Goal: Task Accomplishment & Management: Use online tool/utility

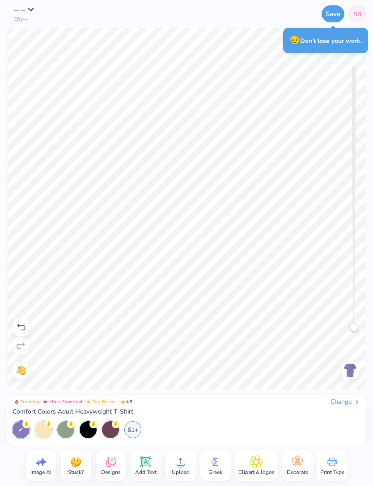
click at [372, 242] on div "Need help? Chat with us. Front" at bounding box center [186, 209] width 373 height 362
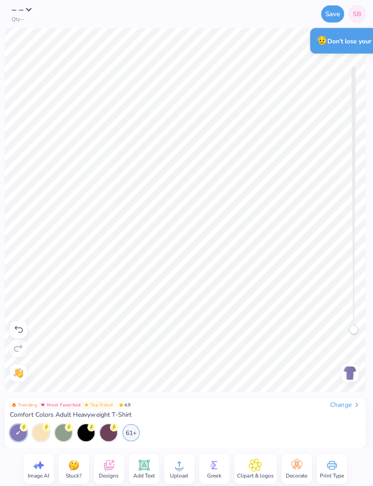
click at [108, 457] on icon at bounding box center [110, 461] width 13 height 13
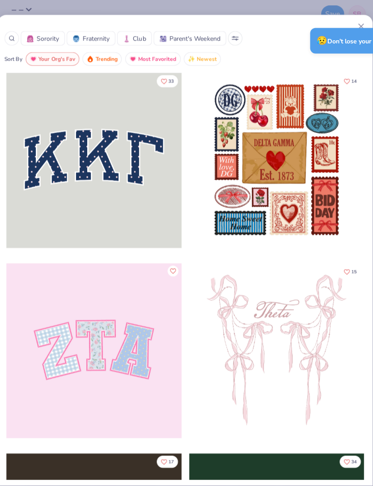
click at [135, 39] on span "Club" at bounding box center [141, 38] width 13 height 9
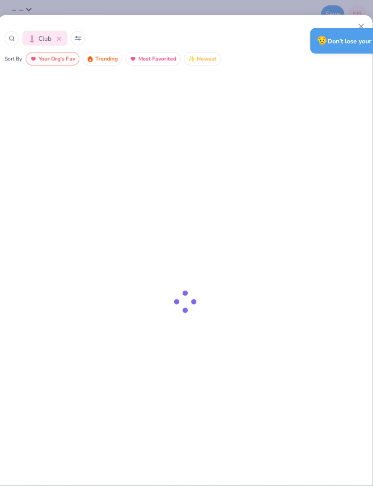
click at [19, 40] on div "Club" at bounding box center [186, 38] width 359 height 14
click at [18, 38] on div at bounding box center [14, 38] width 14 height 14
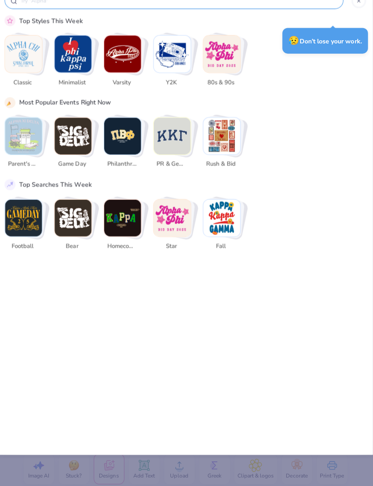
click at [25, 59] on img "Stack Card Button Classic" at bounding box center [26, 53] width 37 height 37
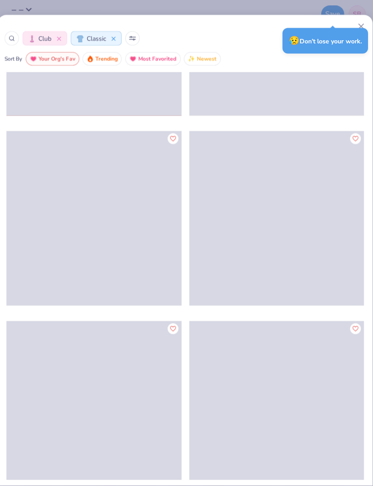
scroll to position [2782, 0]
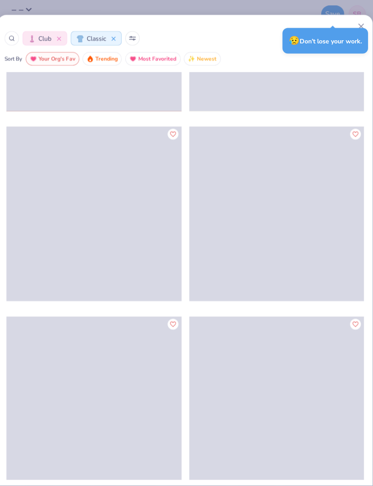
click at [115, 38] on icon at bounding box center [115, 38] width 4 height 4
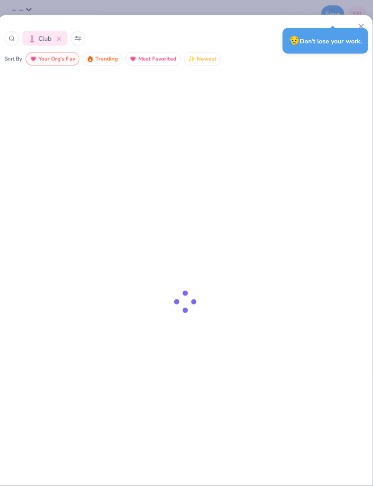
click at [60, 44] on button "Club" at bounding box center [47, 38] width 44 height 14
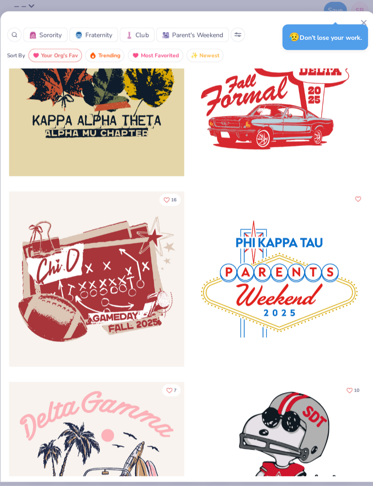
scroll to position [9712, 0]
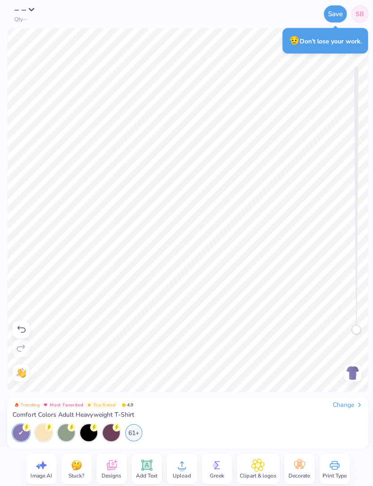
click at [216, 460] on circle at bounding box center [214, 462] width 6 height 6
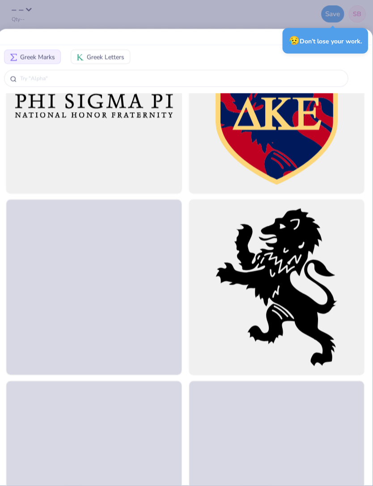
scroll to position [1440, 0]
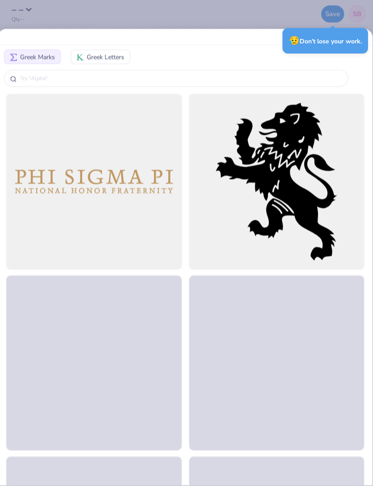
click at [198, 73] on input "text" at bounding box center [181, 77] width 321 height 9
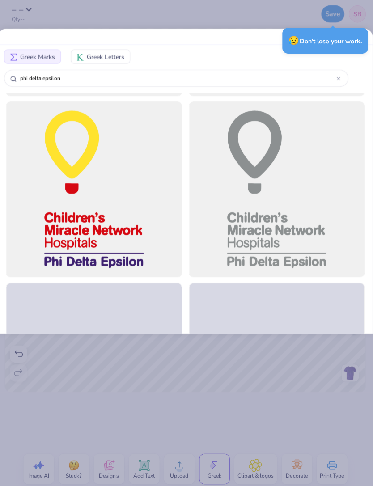
scroll to position [166, 0]
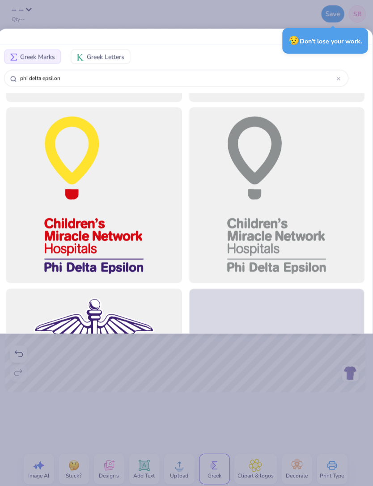
type input "phi delta epsilon,"
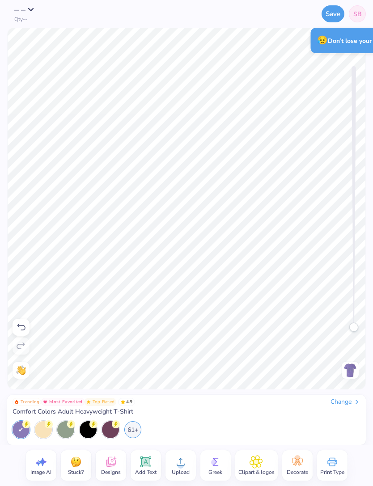
click at [371, 395] on div "Trending Most Favorited Top Rated 4.9 Change Comfort Colors Adult Heavyweight T…" at bounding box center [186, 417] width 373 height 55
click at [358, 191] on div "Accessibility label" at bounding box center [353, 190] width 9 height 9
click at [373, 231] on div "Need help? Chat with us. Front" at bounding box center [186, 209] width 373 height 362
click at [357, 375] on img at bounding box center [350, 370] width 14 height 14
click at [351, 374] on img at bounding box center [350, 370] width 14 height 14
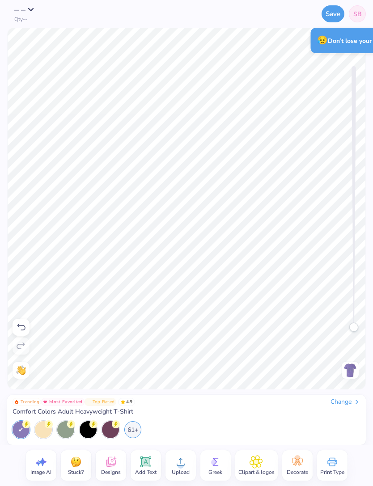
click at [357, 374] on img at bounding box center [350, 370] width 14 height 14
click at [350, 371] on img at bounding box center [350, 370] width 14 height 14
click at [348, 373] on img at bounding box center [350, 370] width 14 height 14
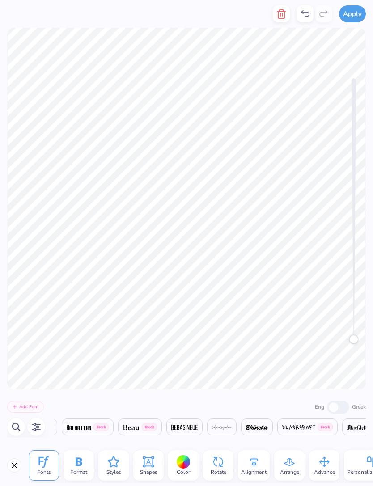
scroll to position [0, 1763]
click at [284, 14] on icon "button" at bounding box center [281, 14] width 11 height 11
click at [279, 17] on icon "button" at bounding box center [281, 13] width 6 height 9
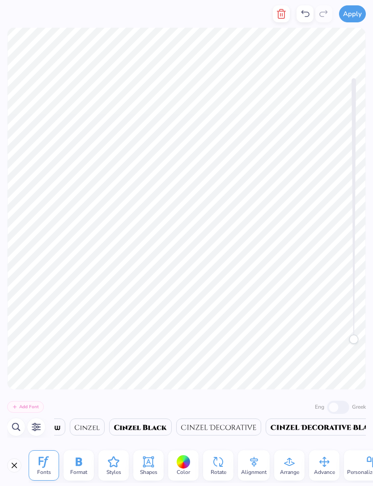
click at [286, 18] on icon "button" at bounding box center [281, 14] width 11 height 11
click at [280, 14] on icon "button" at bounding box center [281, 14] width 11 height 11
click at [275, 9] on button "button" at bounding box center [281, 13] width 17 height 17
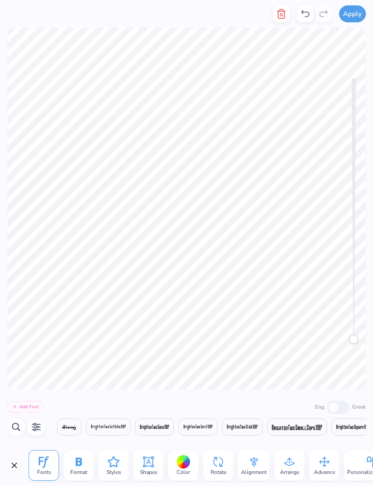
click at [287, 15] on icon "button" at bounding box center [281, 14] width 11 height 11
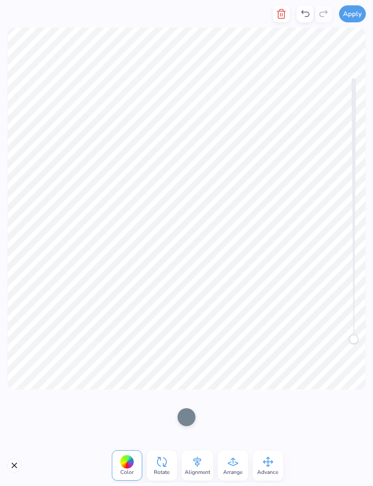
click at [281, 10] on icon "button" at bounding box center [281, 13] width 6 height 9
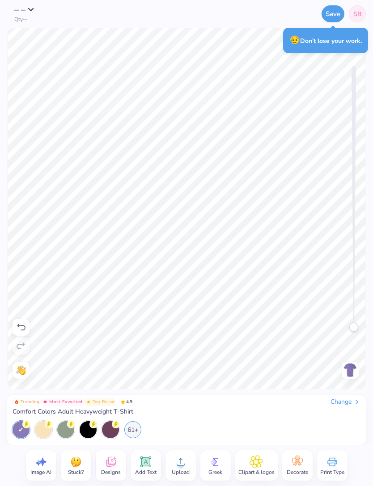
click at [349, 372] on img at bounding box center [350, 370] width 14 height 14
click at [355, 370] on img at bounding box center [350, 370] width 14 height 14
click at [134, 429] on div "61+" at bounding box center [132, 429] width 17 height 17
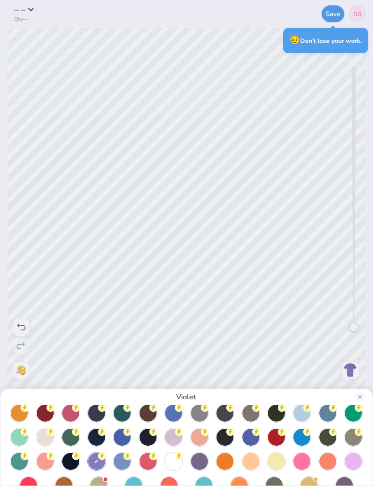
scroll to position [31, 0]
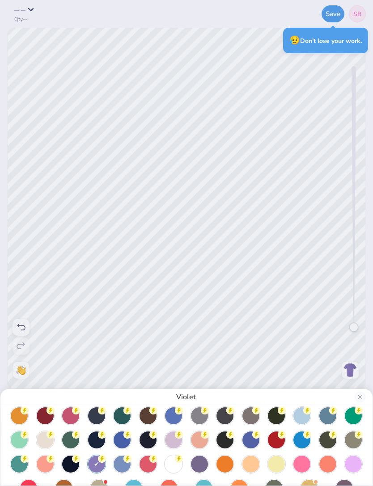
click at [179, 466] on div at bounding box center [173, 464] width 17 height 17
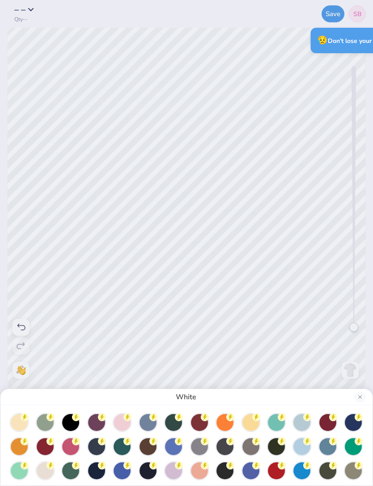
click at [361, 396] on button "Close" at bounding box center [360, 397] width 11 height 11
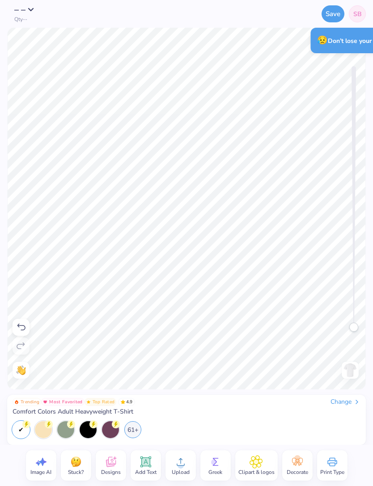
click at [132, 429] on div "61+" at bounding box center [132, 429] width 17 height 17
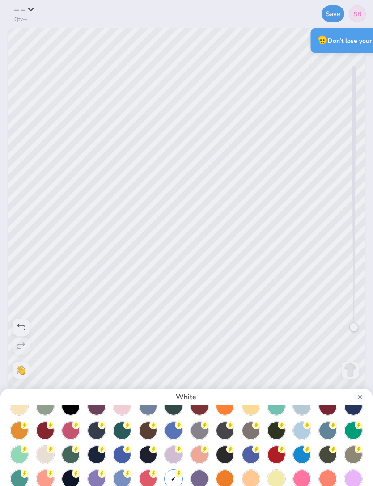
scroll to position [9, 0]
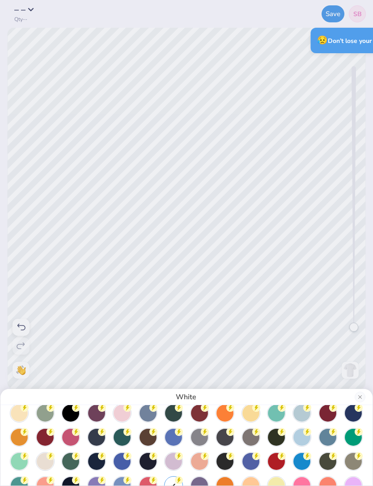
click at [251, 438] on div at bounding box center [250, 437] width 17 height 17
click at [200, 441] on div at bounding box center [199, 437] width 17 height 17
click at [202, 436] on icon at bounding box center [205, 432] width 8 height 8
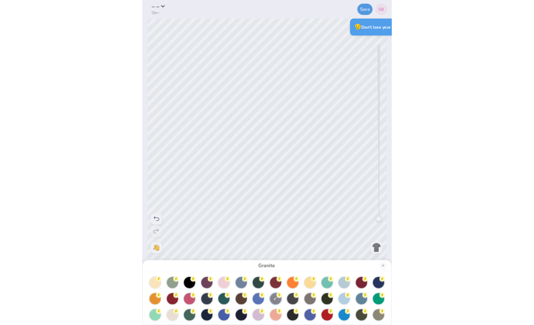
scroll to position [0, 0]
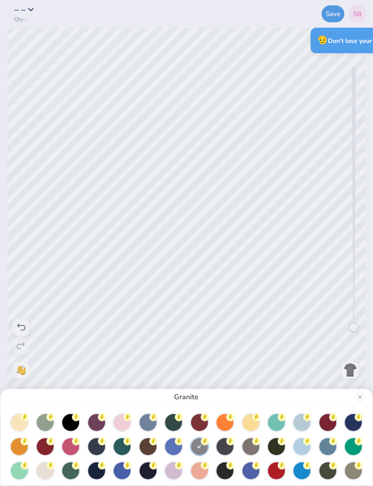
click at [357, 397] on button "Close" at bounding box center [360, 397] width 11 height 11
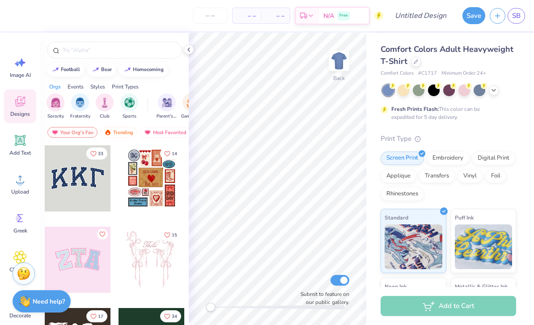
click at [489, 92] on div at bounding box center [494, 90] width 10 height 10
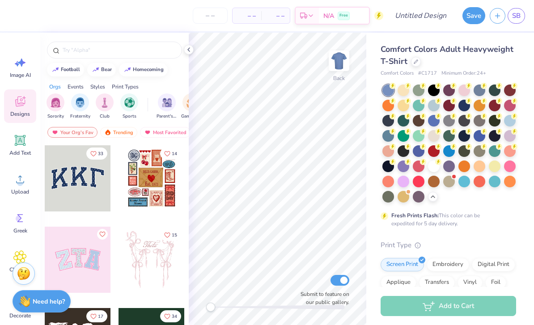
click at [434, 165] on div at bounding box center [434, 167] width 12 height 12
click at [13, 148] on div "Add Text" at bounding box center [20, 145] width 32 height 34
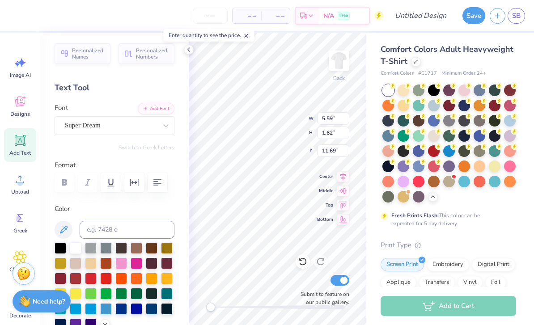
type textarea "T"
type textarea "Texas"
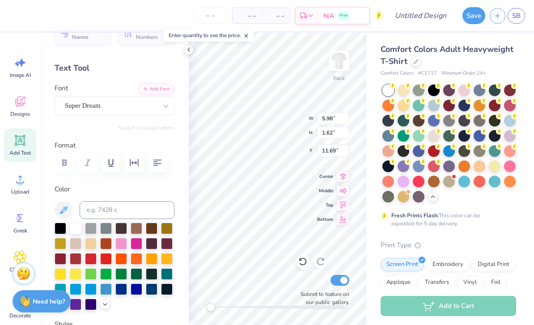
scroll to position [26, 0]
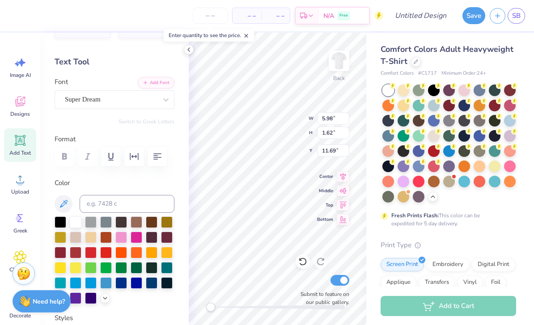
click at [76, 302] on div at bounding box center [76, 299] width 12 height 12
click at [94, 301] on div at bounding box center [91, 299] width 12 height 12
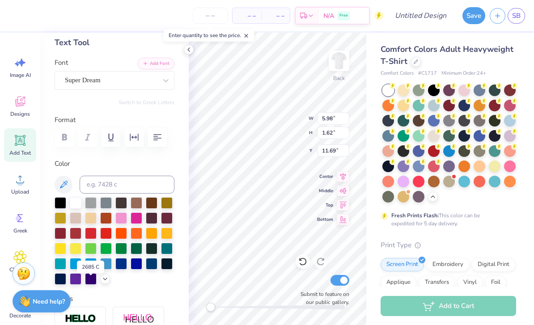
scroll to position [51, 0]
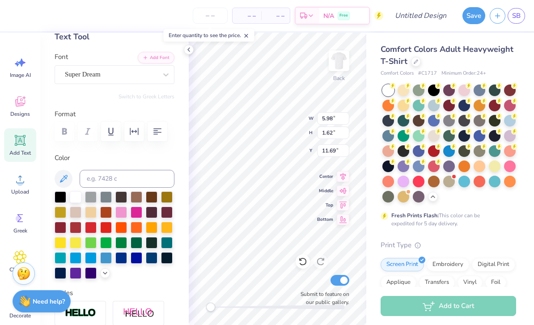
click at [108, 274] on icon at bounding box center [105, 273] width 7 height 7
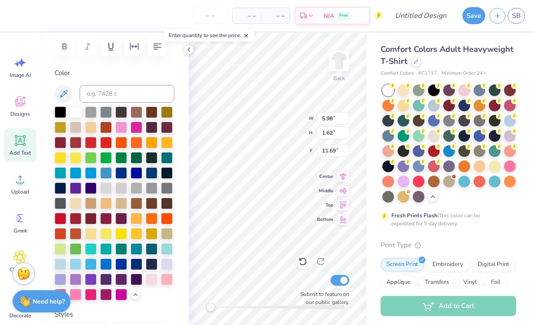
scroll to position [153, 0]
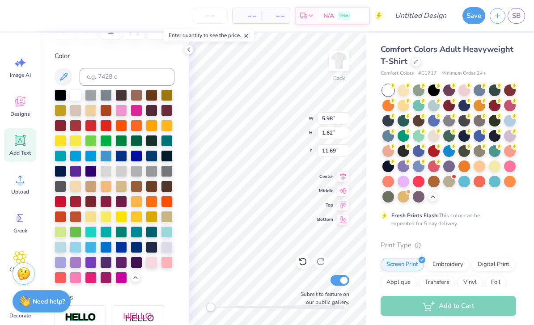
click at [77, 265] on div at bounding box center [76, 263] width 12 height 12
click at [106, 266] on div at bounding box center [106, 263] width 12 height 12
click at [119, 264] on div at bounding box center [121, 263] width 12 height 12
click at [91, 264] on div at bounding box center [91, 263] width 12 height 12
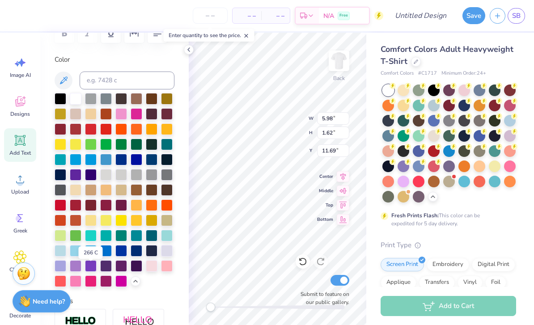
scroll to position [151, 0]
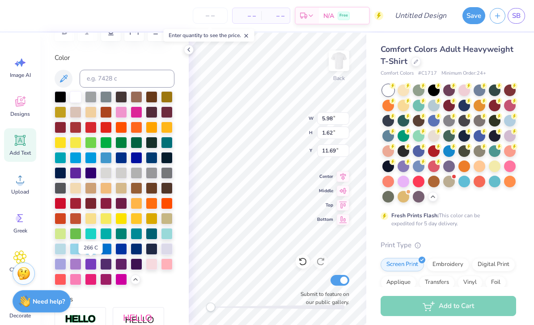
click at [61, 77] on icon at bounding box center [63, 78] width 11 height 11
click at [136, 157] on div at bounding box center [137, 158] width 12 height 12
click at [92, 173] on div at bounding box center [91, 173] width 12 height 12
click at [77, 174] on div at bounding box center [76, 173] width 12 height 12
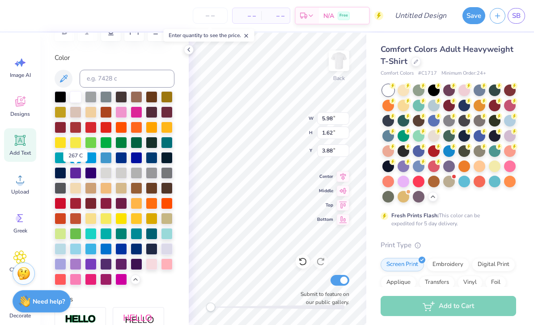
click at [134, 267] on div at bounding box center [137, 265] width 12 height 12
click at [123, 263] on div at bounding box center [121, 265] width 12 height 12
click at [104, 266] on div at bounding box center [106, 265] width 12 height 12
click at [164, 252] on div at bounding box center [167, 249] width 12 height 12
click at [62, 265] on div at bounding box center [61, 265] width 12 height 12
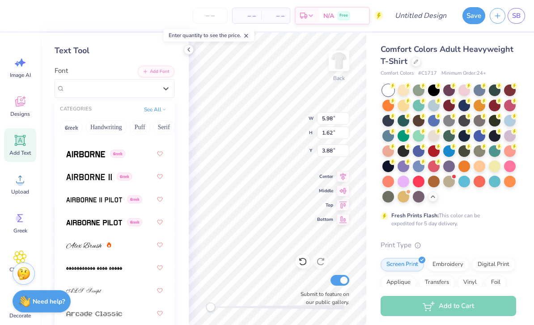
scroll to position [190, 0]
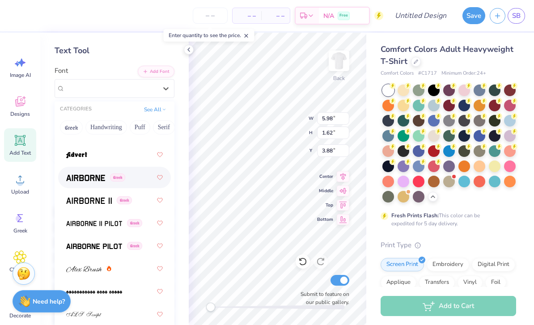
click at [139, 178] on div "Greek" at bounding box center [114, 178] width 97 height 16
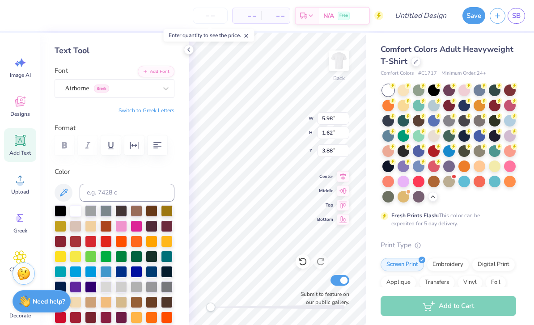
click at [373, 212] on div "Comfort Colors Adult Heavyweight T-Shirt Comfort Colors # C1717 Minimum Order: …" at bounding box center [450, 275] width 168 height 485
click at [19, 143] on icon at bounding box center [20, 140] width 9 height 9
type textarea "T"
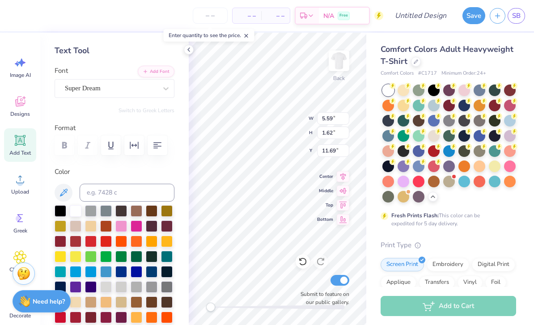
type textarea "PhiDE"
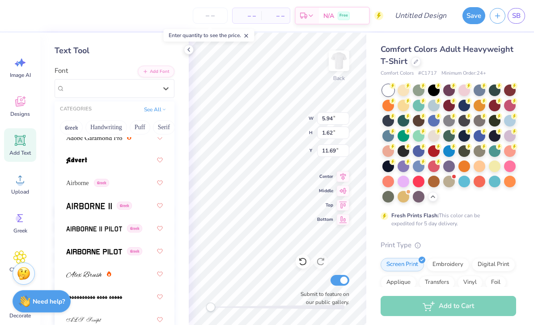
scroll to position [186, 0]
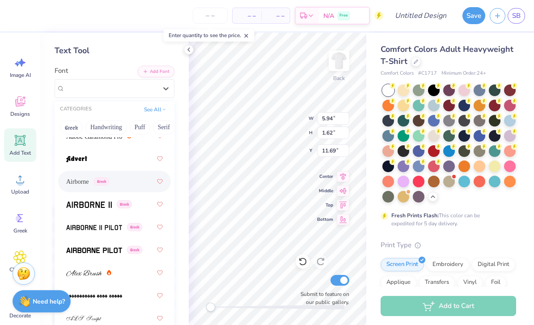
click at [88, 183] on span "Airborne" at bounding box center [77, 181] width 23 height 9
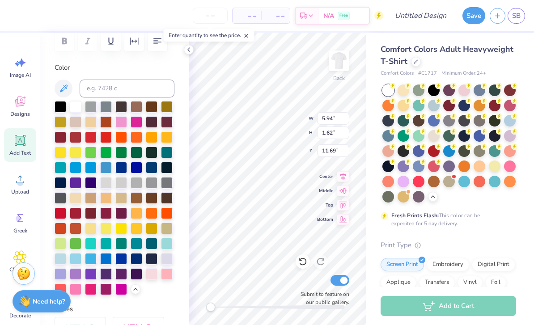
scroll to position [153, 0]
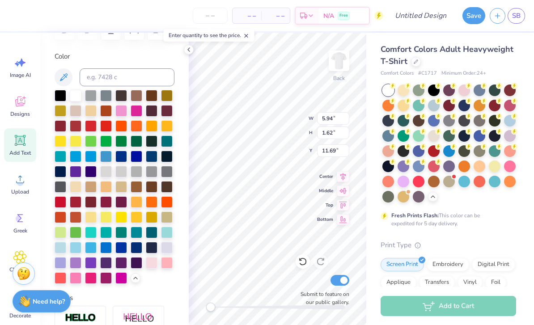
click at [59, 266] on div at bounding box center [61, 263] width 12 height 12
type input "6.92"
type input "3.84"
type input "6.07"
type input "3.81"
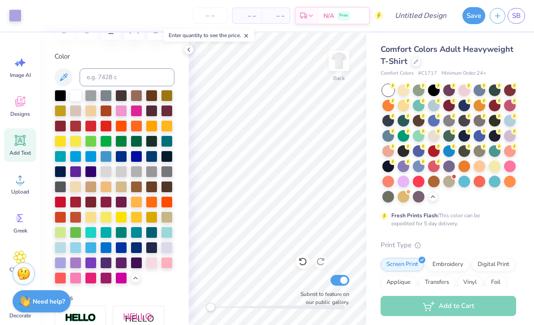
click at [22, 184] on circle at bounding box center [20, 183] width 6 height 6
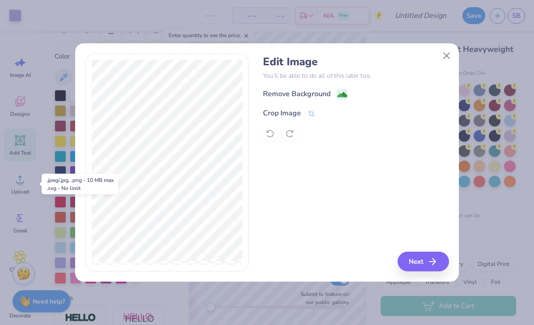
click at [325, 94] on div "Remove Background" at bounding box center [297, 94] width 68 height 11
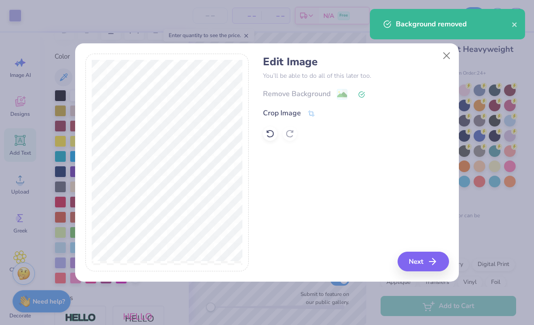
click at [430, 260] on icon "button" at bounding box center [432, 261] width 11 height 11
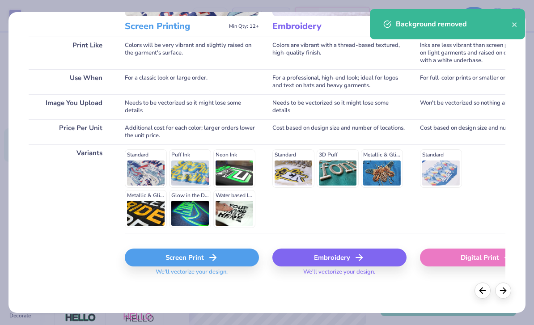
scroll to position [120, 0]
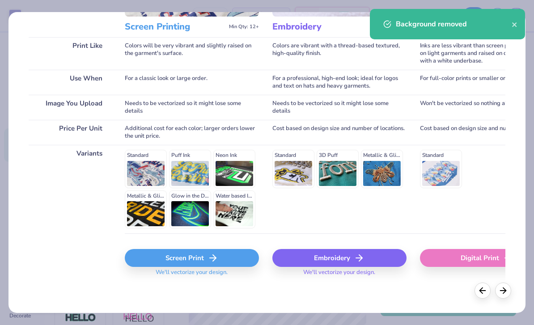
click at [220, 259] on div "Screen Print" at bounding box center [192, 258] width 134 height 18
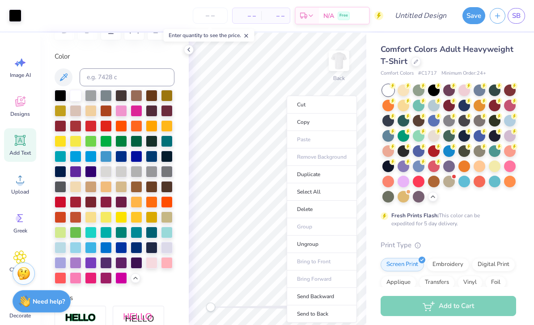
click at [291, 126] on li "Copy" at bounding box center [322, 122] width 70 height 17
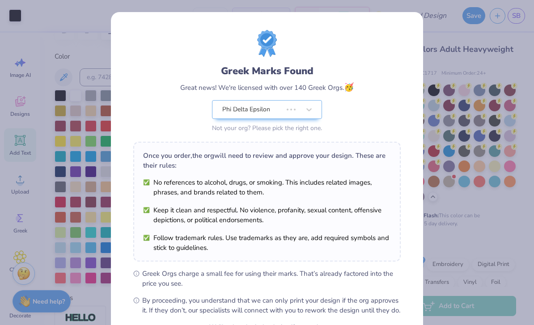
click at [442, 67] on div "Greek Marks Found Great news! We're licensed with over 140 Greek Orgs. 🥳 Phi De…" at bounding box center [267, 162] width 534 height 325
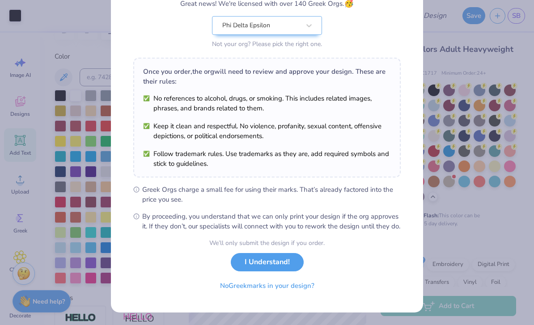
scroll to position [94, 0]
click at [281, 265] on button "I Understand!" at bounding box center [267, 262] width 73 height 18
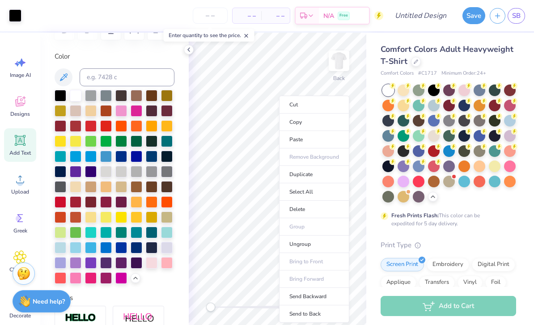
click at [288, 179] on li "Duplicate" at bounding box center [314, 174] width 70 height 17
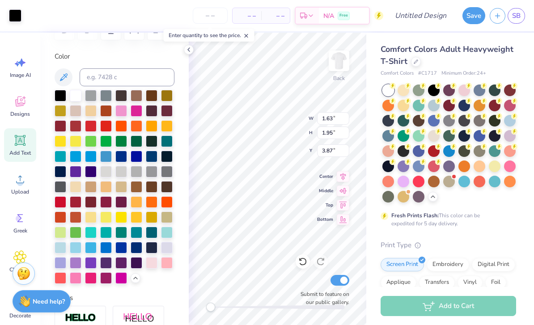
type input "1.34"
type input "1.61"
type input "4.89"
click at [249, 37] on icon at bounding box center [246, 36] width 6 height 6
click at [374, 193] on div "Comfort Colors Adult Heavyweight T-Shirt Comfort Colors # C1717 Minimum Order: …" at bounding box center [450, 275] width 168 height 485
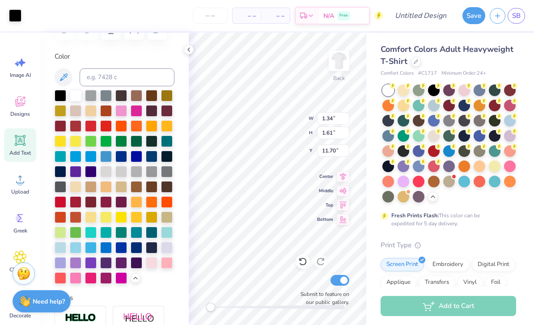
click at [299, 263] on icon at bounding box center [302, 261] width 9 height 9
click at [299, 261] on icon at bounding box center [302, 261] width 9 height 9
click at [303, 262] on icon at bounding box center [302, 261] width 9 height 9
click at [299, 259] on icon at bounding box center [302, 261] width 9 height 9
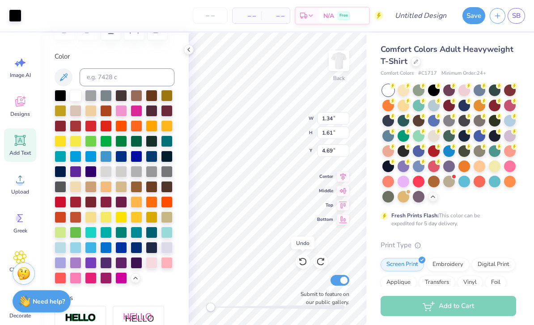
type input "4.89"
click at [303, 260] on icon at bounding box center [302, 261] width 9 height 9
click at [386, 54] on span "Comfort Colors Adult Heavyweight T-Shirt" at bounding box center [447, 55] width 133 height 23
click at [372, 140] on div "Comfort Colors Adult Heavyweight T-Shirt Comfort Colors # C1717 Minimum Order: …" at bounding box center [450, 275] width 168 height 485
click at [393, 93] on div at bounding box center [389, 91] width 12 height 12
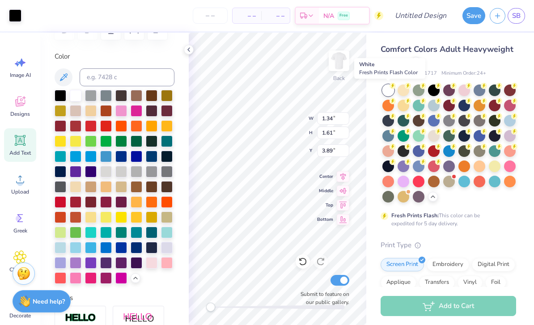
click at [389, 47] on span "Comfort Colors Adult Heavyweight T-Shirt" at bounding box center [447, 55] width 133 height 23
type input "5.35"
type input "1.31"
type input "4.19"
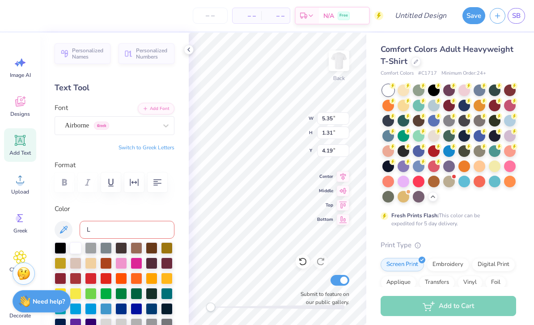
scroll to position [-1, 0]
type input "L"
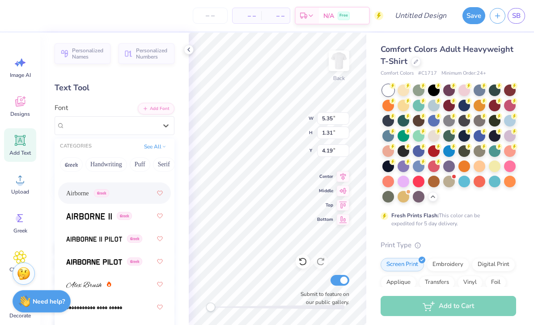
scroll to position [217, 0]
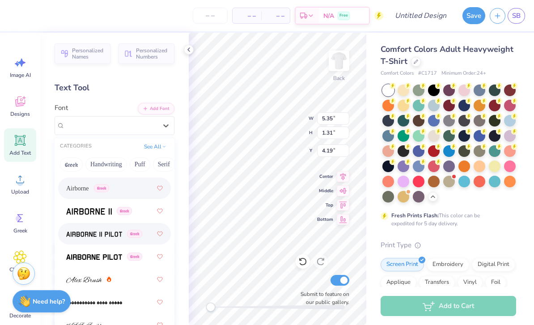
click at [115, 234] on img at bounding box center [94, 234] width 56 height 6
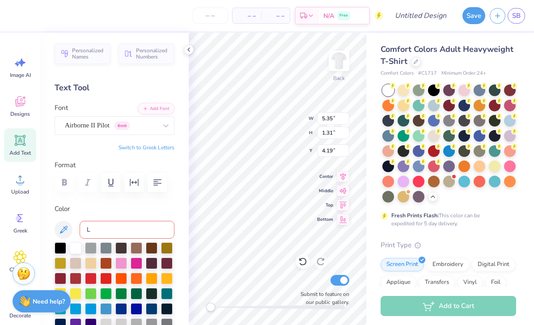
click at [128, 125] on span "Greek" at bounding box center [122, 126] width 15 height 8
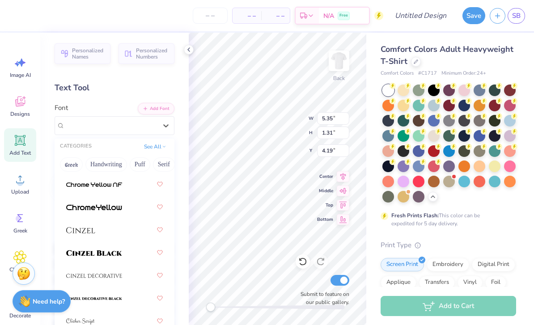
scroll to position [1476, 0]
click at [103, 228] on div at bounding box center [114, 229] width 97 height 16
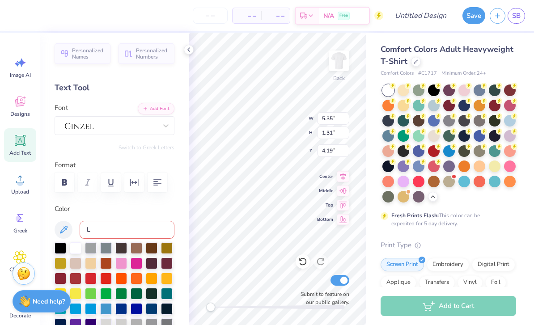
scroll to position [0, 0]
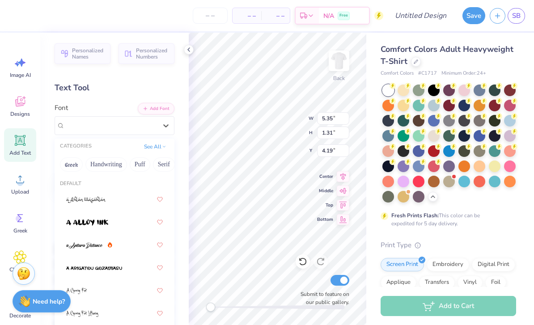
click at [151, 124] on div at bounding box center [111, 125] width 92 height 10
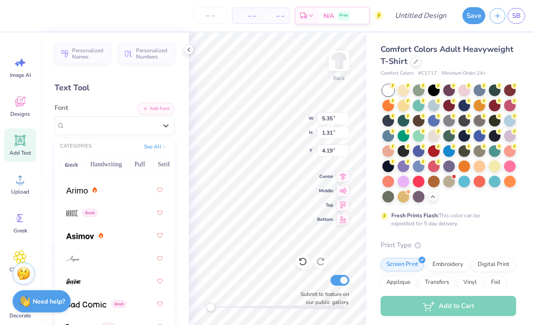
scroll to position [422, 0]
click at [70, 163] on button "Greek" at bounding box center [71, 164] width 23 height 14
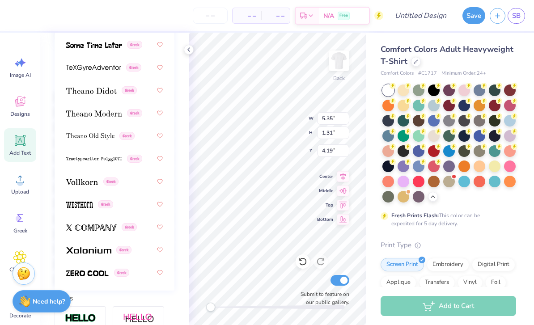
scroll to position [153, 0]
click at [85, 182] on img at bounding box center [82, 182] width 32 height 6
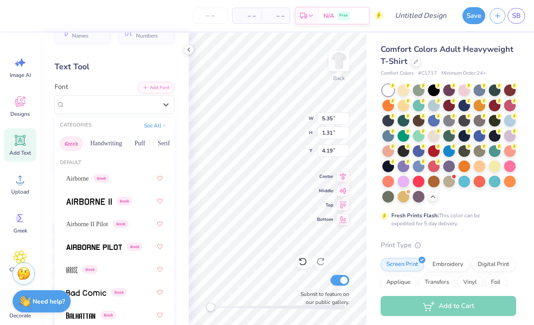
scroll to position [0, 0]
click at [99, 222] on span "Airborne II Pilot" at bounding box center [87, 224] width 42 height 9
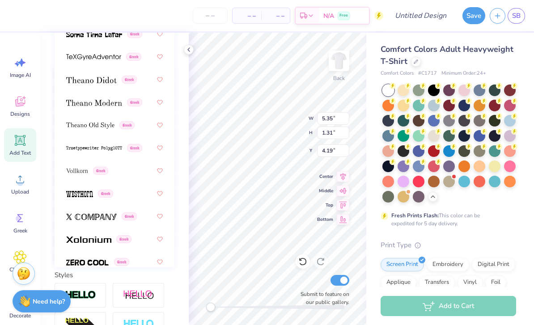
scroll to position [175, 0]
click at [138, 238] on div "Greek" at bounding box center [114, 240] width 97 height 16
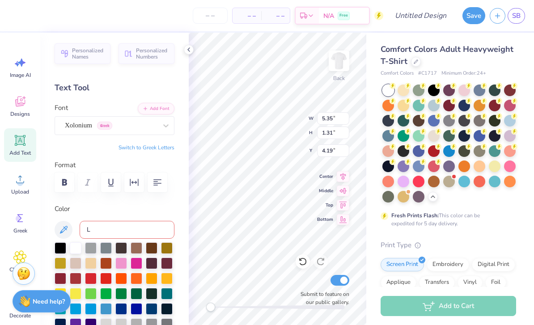
scroll to position [0, 0]
click at [140, 125] on div "Xolonium Greek" at bounding box center [111, 126] width 94 height 14
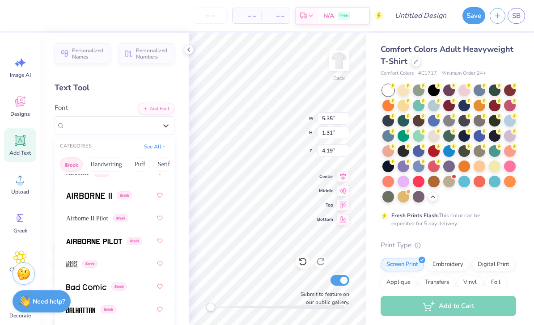
scroll to position [27, 0]
click at [109, 236] on span at bounding box center [94, 240] width 56 height 9
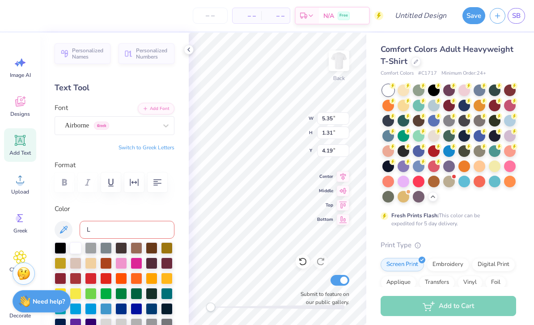
type input "4.69"
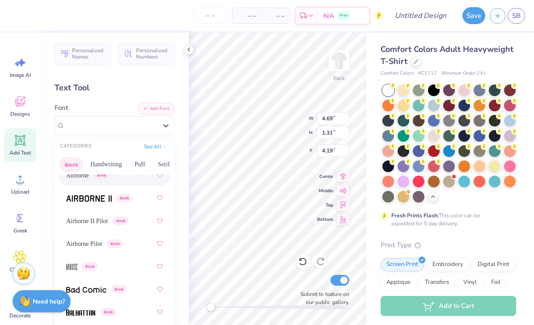
scroll to position [24, 0]
click at [102, 242] on span "Airborne Pilot" at bounding box center [84, 244] width 36 height 9
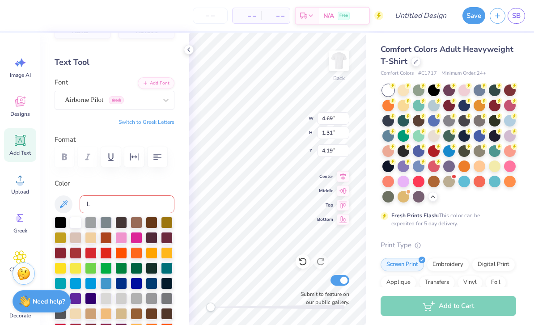
scroll to position [30, 0]
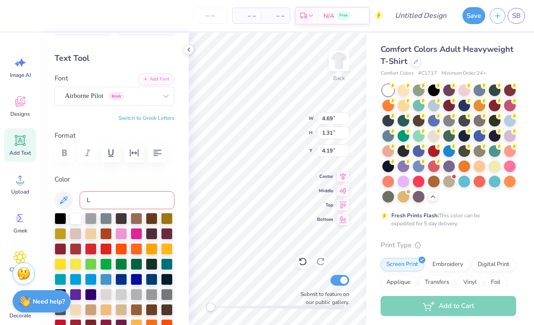
click at [61, 219] on div at bounding box center [61, 219] width 12 height 12
type input "5.35"
type input "4.04"
click at [59, 221] on div at bounding box center [61, 219] width 12 height 12
type input "1.34"
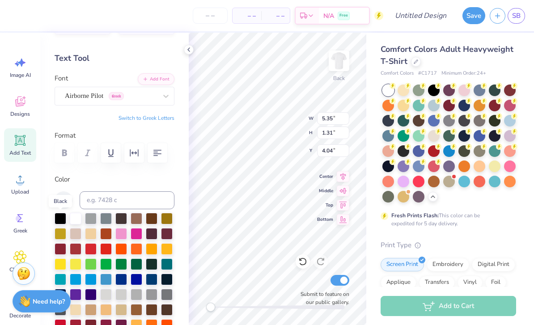
type input "1.61"
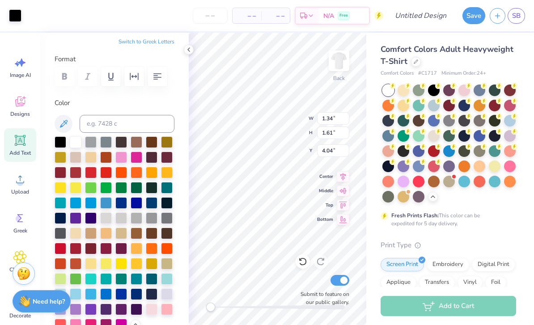
scroll to position [108, 0]
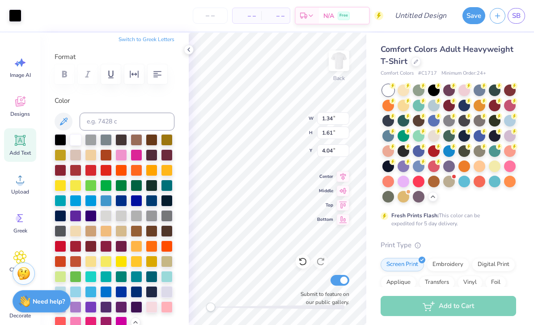
click at [95, 215] on div at bounding box center [91, 216] width 12 height 12
click at [76, 216] on div at bounding box center [76, 216] width 12 height 12
click at [77, 216] on div at bounding box center [76, 216] width 12 height 12
click at [168, 293] on div at bounding box center [167, 292] width 12 height 12
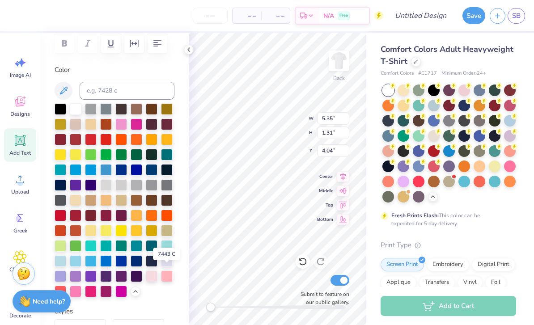
scroll to position [148, 0]
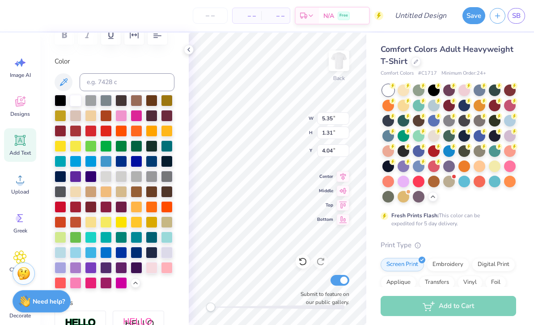
click at [59, 270] on div at bounding box center [61, 268] width 12 height 12
type input "4.69"
type input "4.19"
click at [61, 268] on div at bounding box center [61, 268] width 12 height 12
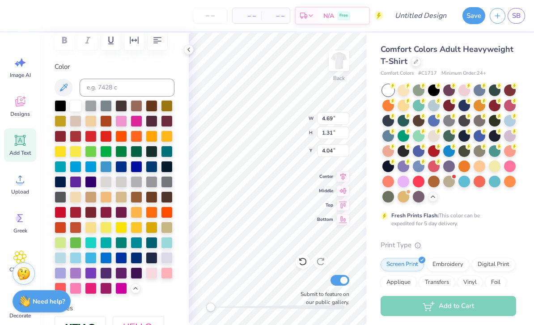
scroll to position [146, 0]
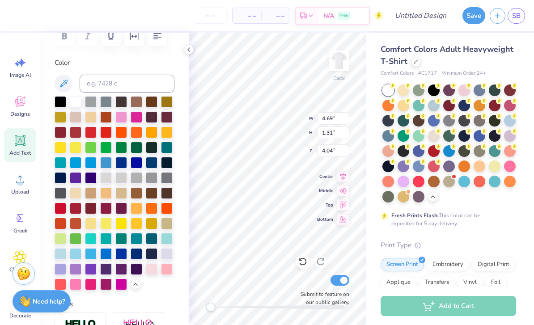
click at [90, 181] on div at bounding box center [91, 178] width 12 height 12
type input "5.35"
type input "3.89"
click at [89, 179] on div at bounding box center [91, 178] width 12 height 12
type input "1.34"
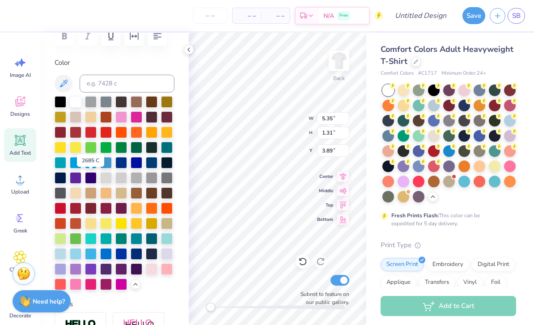
type input "1.61"
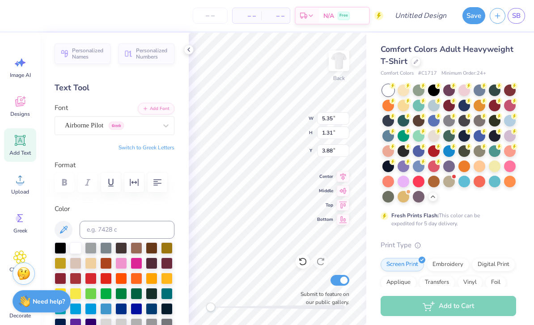
scroll to position [0, 0]
type input "4.69"
type input "3.89"
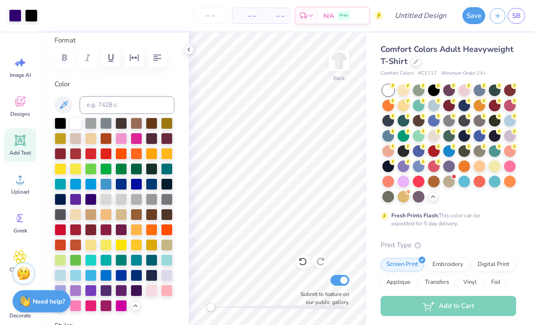
scroll to position [125, 0]
click at [58, 124] on div at bounding box center [61, 124] width 12 height 12
click at [59, 126] on div at bounding box center [61, 124] width 12 height 12
click at [516, 240] on div "Comfort Colors Adult Heavyweight T-Shirt Comfort Colors # C1717 Minimum Order: …" at bounding box center [450, 275] width 168 height 485
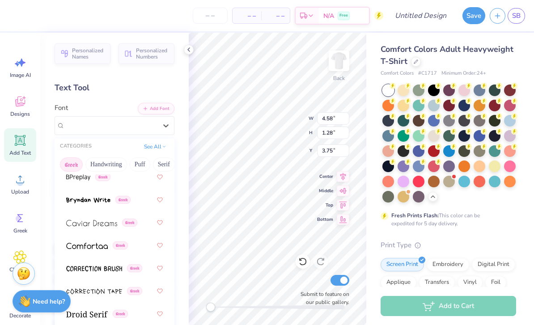
scroll to position [253, 0]
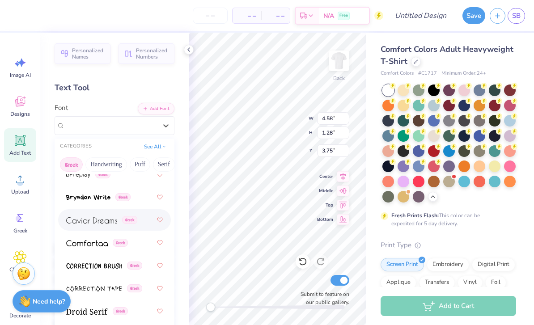
click at [99, 222] on img at bounding box center [91, 220] width 51 height 6
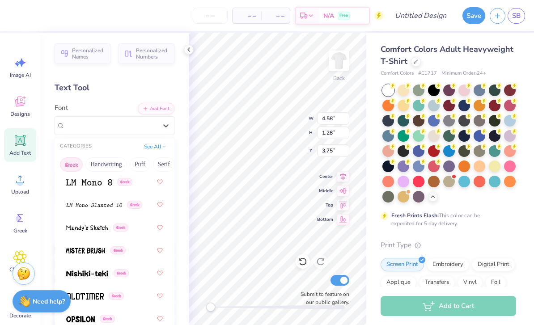
scroll to position [588, 0]
click at [110, 202] on img at bounding box center [94, 205] width 56 height 6
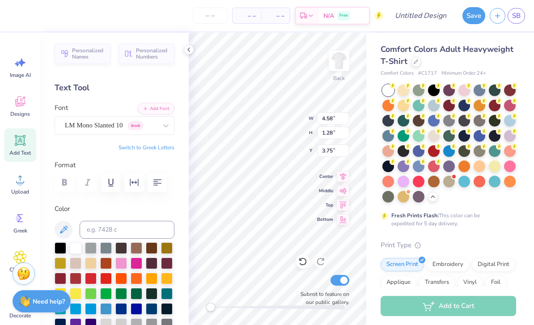
click at [114, 127] on span "LM Mono Slanted 10" at bounding box center [94, 125] width 58 height 10
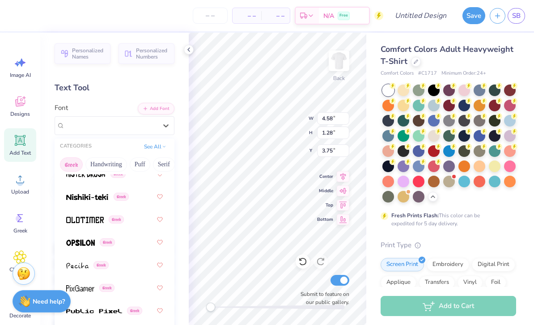
scroll to position [666, 0]
click at [146, 214] on div "Greek" at bounding box center [114, 218] width 97 height 16
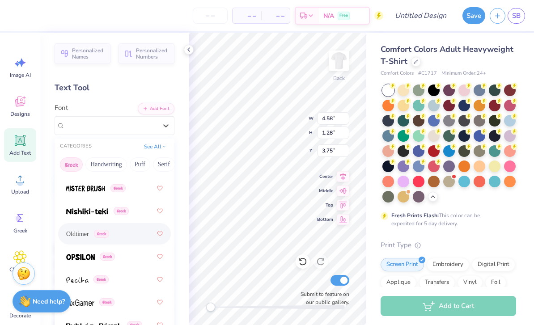
scroll to position [643, 0]
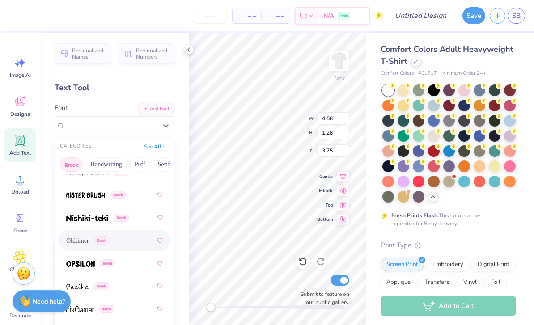
click at [133, 257] on div "Greek" at bounding box center [114, 263] width 97 height 16
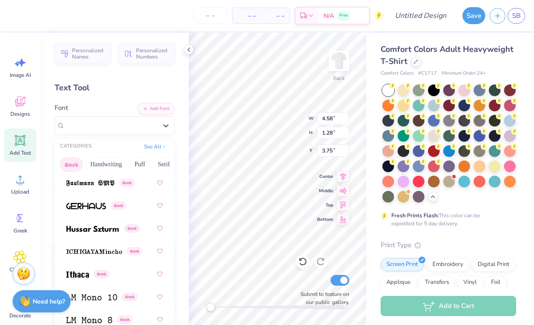
scroll to position [451, 0]
click at [21, 66] on icon at bounding box center [22, 63] width 8 height 8
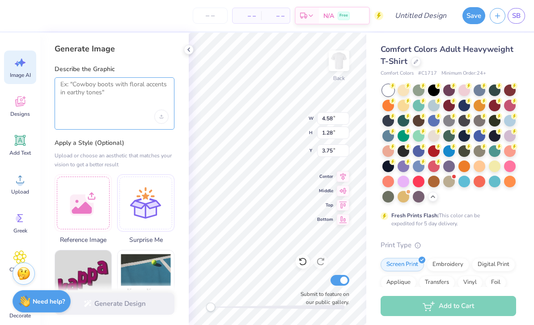
click at [130, 85] on textarea at bounding box center [114, 92] width 108 height 22
click at [37, 301] on strong "Need help?" at bounding box center [49, 302] width 32 height 9
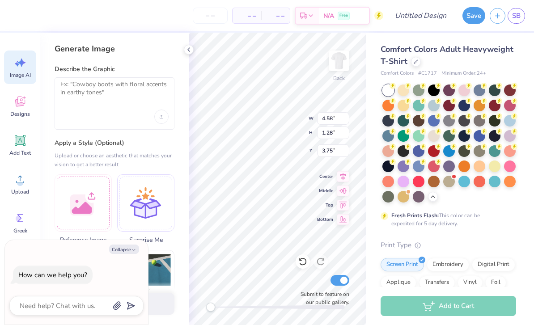
type textarea "x"
click at [48, 302] on textarea at bounding box center [64, 306] width 91 height 12
type textarea "I"
type textarea "x"
type textarea "I"
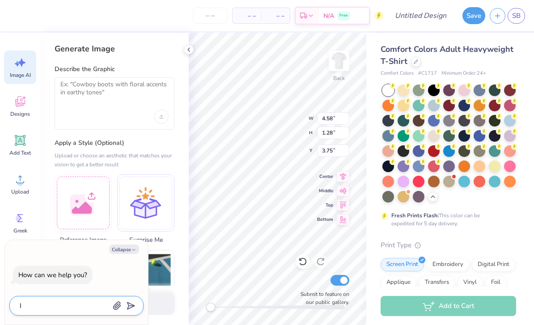
type textarea "x"
type textarea "I n"
type textarea "x"
type textarea "I ne"
type textarea "x"
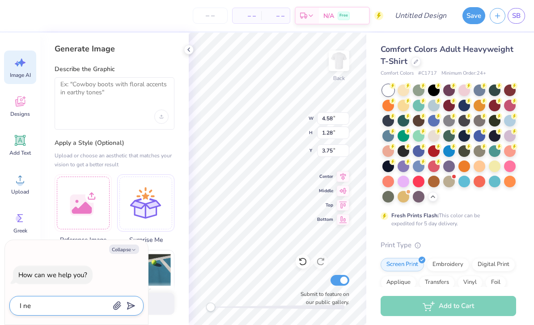
type textarea "I nee"
type textarea "x"
type textarea "I need"
type textarea "x"
type textarea "I need"
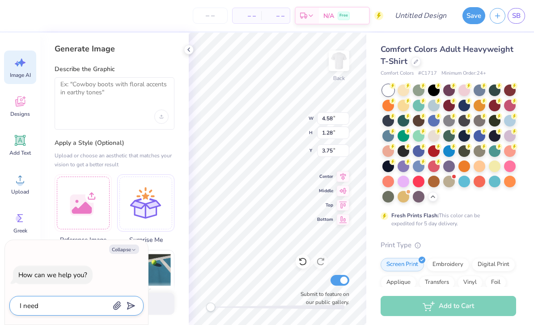
type textarea "x"
type textarea "I need h"
type textarea "x"
type textarea "I need he"
type textarea "x"
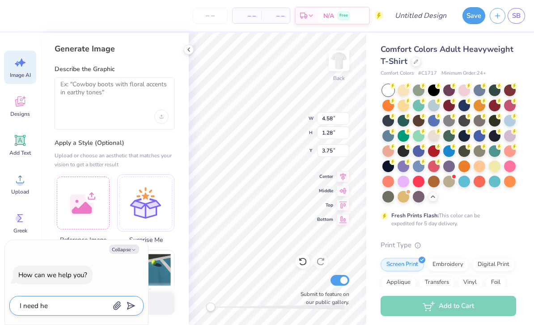
type textarea "I need hel"
type textarea "x"
type textarea "I need help"
type textarea "x"
type textarea "I need help"
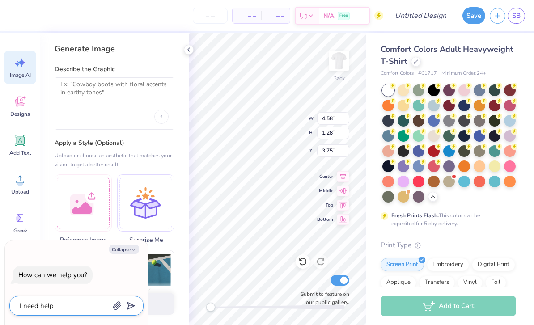
type textarea "x"
type textarea "I need help w"
type textarea "x"
type textarea "I need help wi"
type textarea "x"
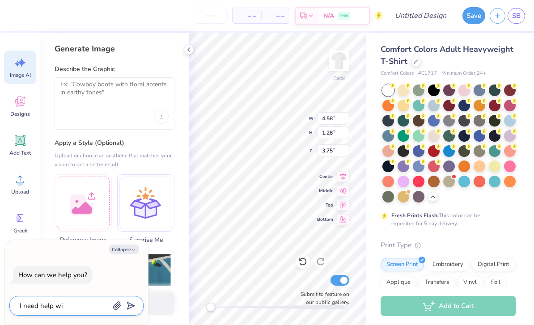
type textarea "I need help wit"
type textarea "x"
type textarea "I need help with"
type textarea "x"
type textarea "I need help with"
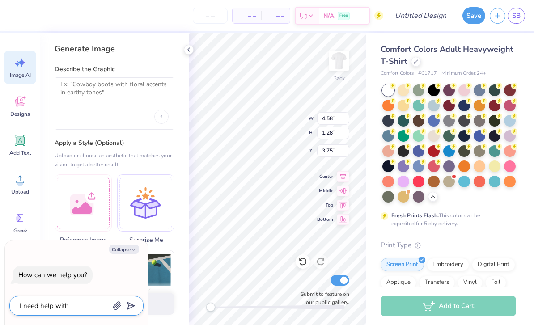
type textarea "x"
type textarea "I need help with t"
type textarea "x"
type textarea "I need help with th"
type textarea "x"
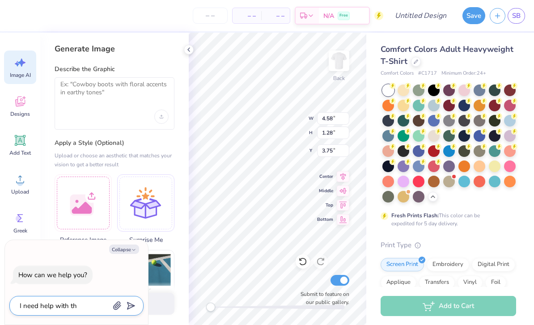
type textarea "I need help with the"
type textarea "x"
type textarea "I need help with the"
type textarea "x"
type textarea "I need help with the f"
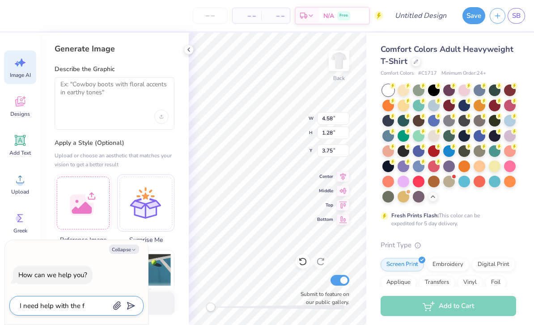
type textarea "x"
type textarea "I need help with the fo"
type textarea "x"
type textarea "I need help with the fon"
type textarea "x"
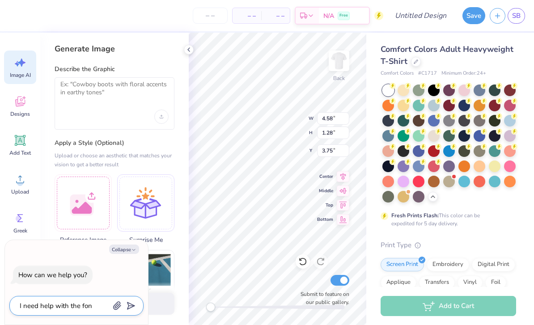
type textarea "I need help with the font"
type textarea "x"
type textarea "I need help with the don’t"
type textarea "x"
type textarea "I need help with the don’t"
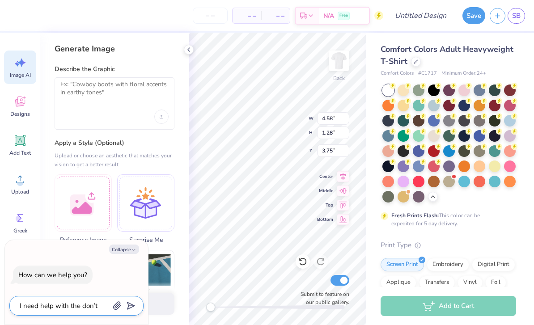
type textarea "x"
type textarea "I need help with the don’t"
type textarea "x"
type textarea "I need help with the don’"
type textarea "x"
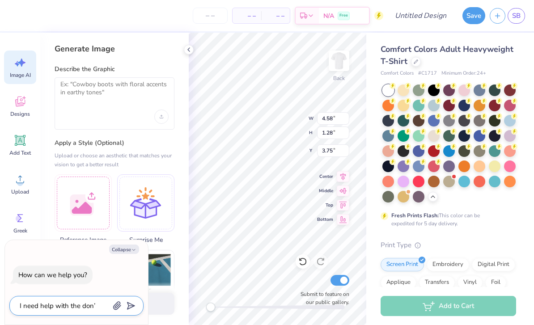
type textarea "I need help with the don"
type textarea "x"
type textarea "I need help with the do"
type textarea "x"
type textarea "I need help with the d"
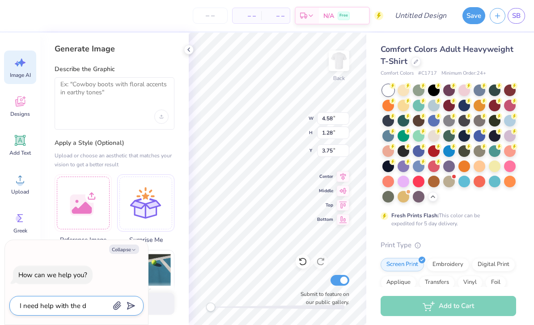
type textarea "x"
type textarea "I need help with the"
type textarea "x"
type textarea "I need help with the f"
type textarea "x"
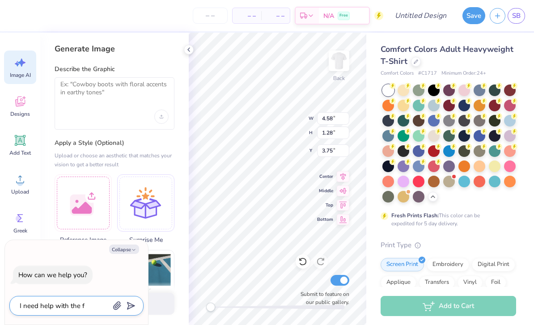
type textarea "I need help with the fo"
type textarea "x"
type textarea "I need help with the fon"
type textarea "x"
type textarea "I need help with the font"
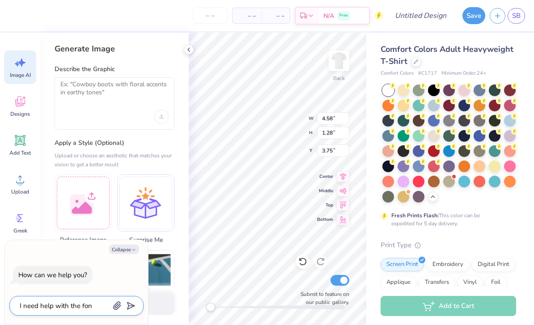
type textarea "x"
type textarea "I need help with the font"
click at [133, 302] on button "submit" at bounding box center [129, 305] width 10 height 10
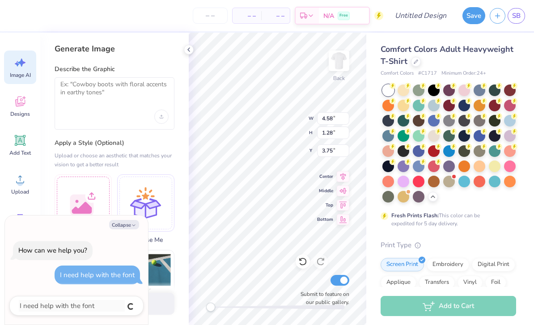
type textarea "x"
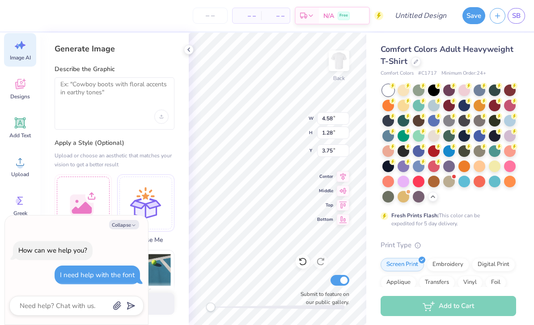
scroll to position [17, 0]
click at [20, 127] on icon at bounding box center [20, 123] width 11 height 11
type input "5.59"
type input "1.62"
type input "11.69"
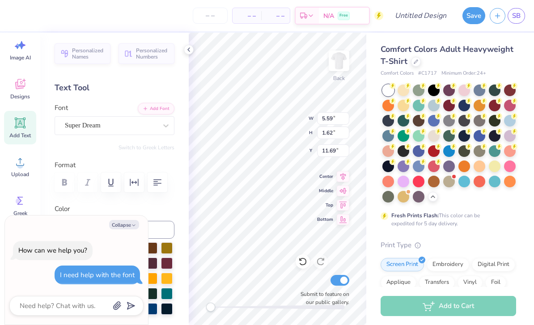
click at [378, 201] on div "Comfort Colors Adult Heavyweight T-Shirt Comfort Colors # C1717 Minimum Order: …" at bounding box center [450, 275] width 168 height 485
type textarea "x"
type input "3.66"
type input "1.28"
type input "3.75"
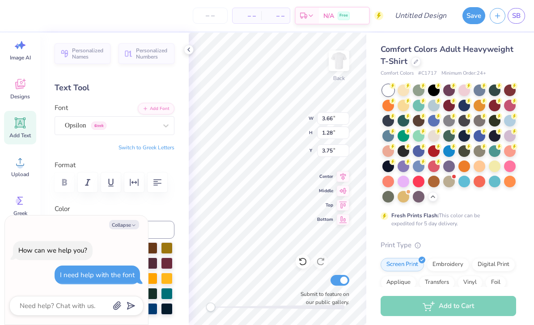
type textarea "x"
type input "5.59"
type input "1.62"
type input "11.69"
click at [302, 264] on icon at bounding box center [302, 261] width 9 height 9
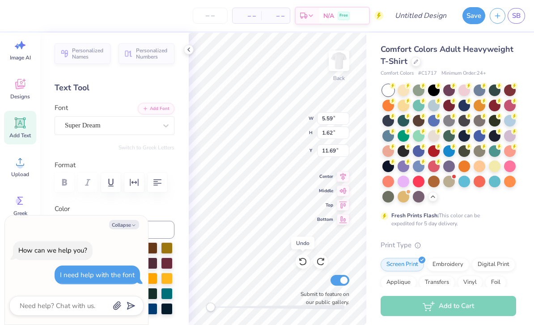
click at [304, 256] on div at bounding box center [303, 262] width 14 height 14
click at [305, 258] on icon at bounding box center [302, 261] width 9 height 9
type textarea "x"
type input "3.66"
type input "1.28"
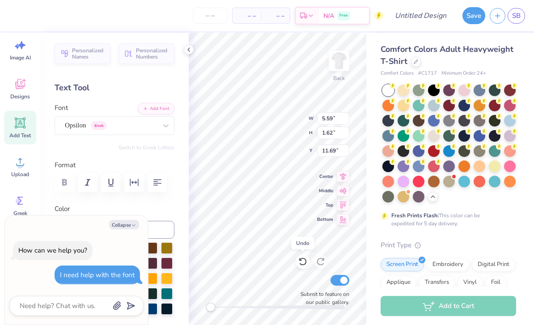
type input "3.75"
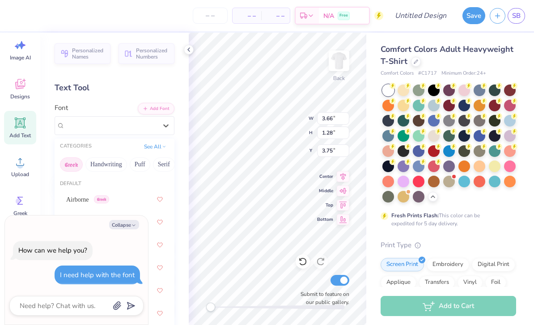
click at [115, 165] on button "Handwriting" at bounding box center [106, 164] width 42 height 14
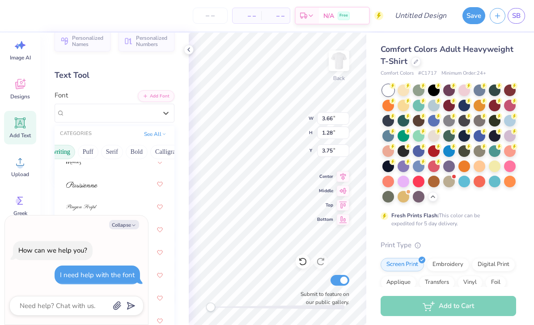
scroll to position [0, 53]
click at [115, 151] on button "Serif" at bounding box center [111, 152] width 22 height 14
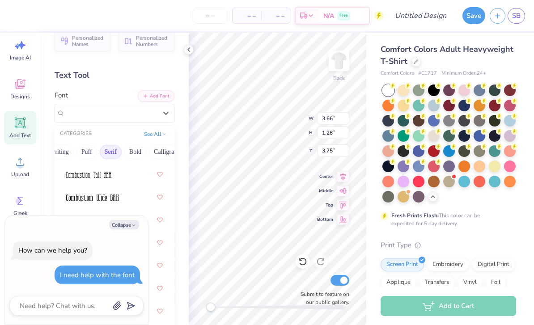
click at [127, 192] on div at bounding box center [114, 197] width 97 height 16
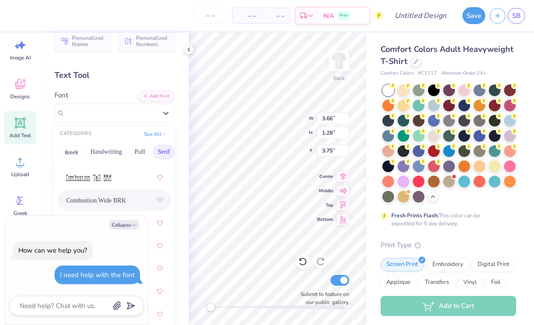
scroll to position [512, 0]
click at [130, 179] on div at bounding box center [114, 177] width 97 height 16
click at [134, 222] on button "Collapse" at bounding box center [124, 224] width 30 height 9
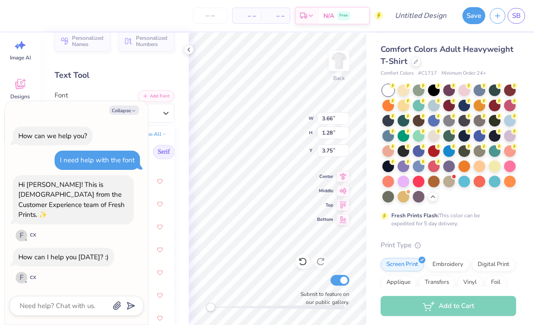
scroll to position [850, 0]
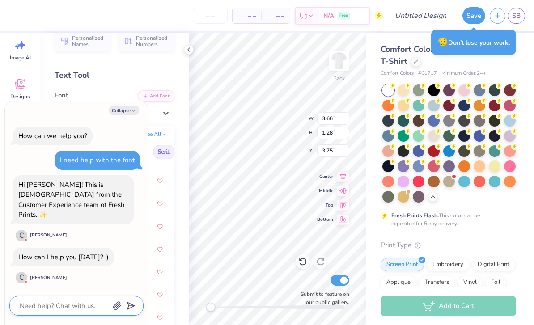
click at [69, 303] on textarea at bounding box center [64, 306] width 91 height 12
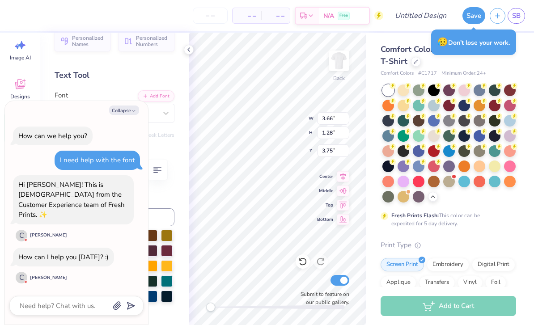
click at [52, 295] on div "Collapse How can we help you? I need help with the font Hi Sofia! This is Celin…" at bounding box center [76, 213] width 143 height 224
click at [64, 303] on textarea at bounding box center [64, 306] width 91 height 12
type textarea "x"
type textarea "I"
type textarea "x"
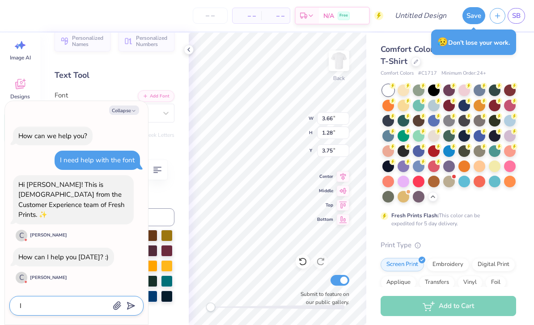
type textarea "I n"
type textarea "x"
type textarea "I ne"
type textarea "x"
type textarea "I nee"
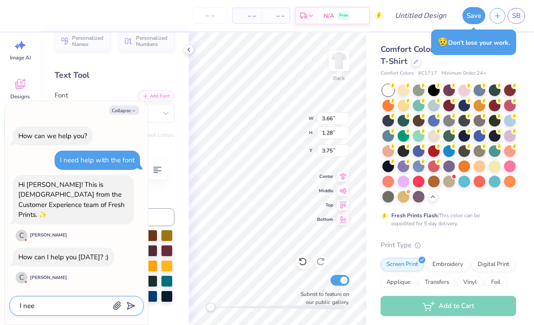
type textarea "x"
type textarea "I need"
type textarea "x"
type textarea "I need"
type textarea "x"
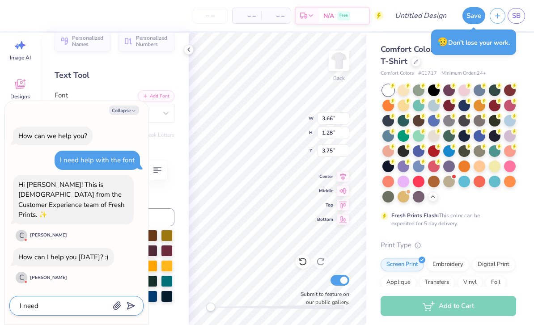
type textarea "I need h"
type textarea "x"
type textarea "I need hel"
type textarea "x"
type textarea "I need hel"
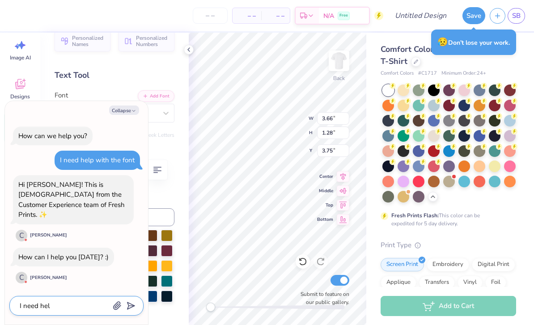
type textarea "x"
type textarea "I need help"
type textarea "x"
type textarea "I need help"
type textarea "x"
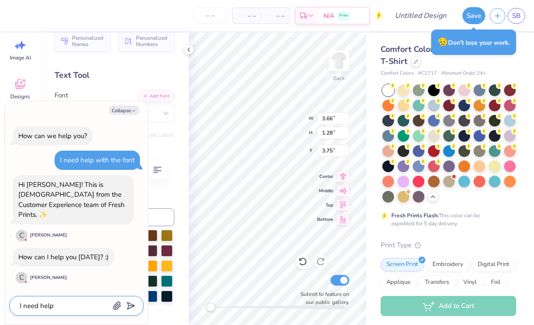
type textarea "I need help w"
type textarea "x"
type textarea "I need help wi"
type textarea "x"
type textarea "I need help wit"
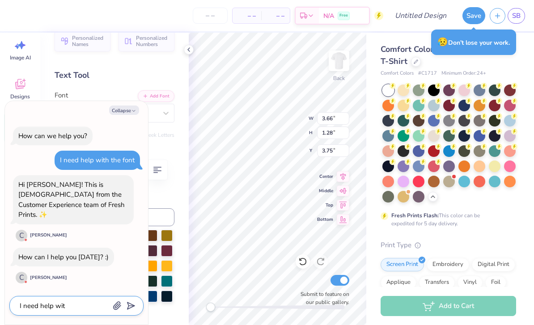
type textarea "x"
type textarea "I need help with"
type textarea "x"
type textarea "I need help withe"
type textarea "x"
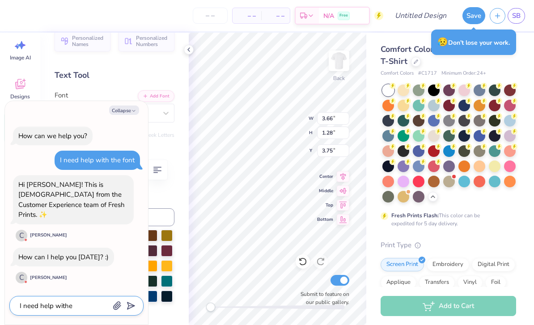
type textarea "I need help either"
type textarea "x"
type textarea "I need help either"
type textarea "x"
type textarea "I need help either"
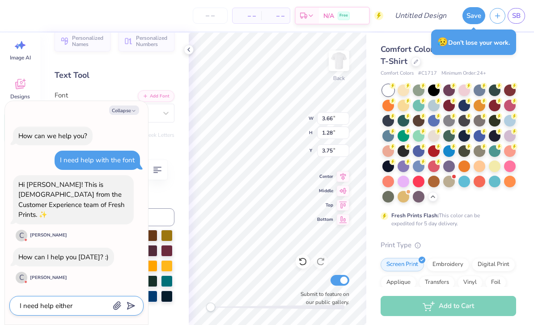
type textarea "x"
type textarea "I need help eith"
type textarea "x"
type textarea "I need help eit"
type textarea "x"
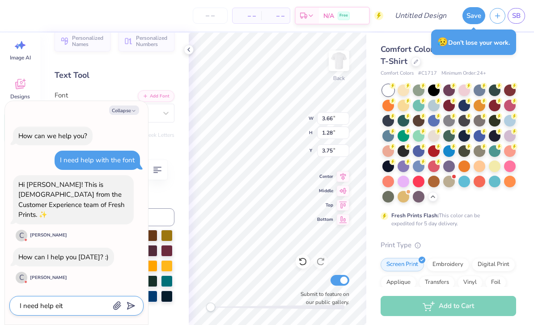
type textarea "I need help ei"
type textarea "x"
type textarea "I need help e"
type textarea "x"
type textarea "I need help"
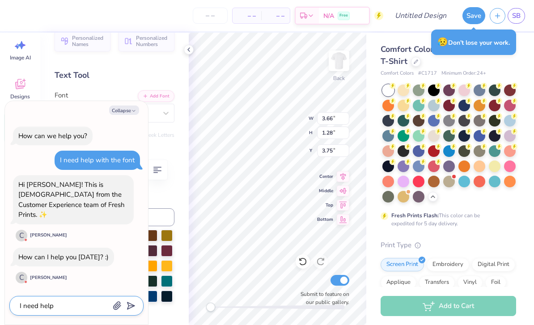
type textarea "x"
type textarea "I need help w"
type textarea "x"
type textarea "I need help wi"
type textarea "x"
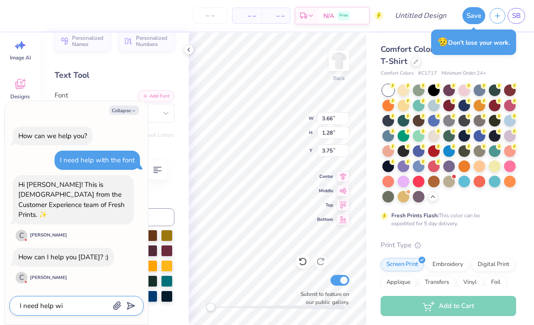
type textarea "I need help wit"
type textarea "x"
type textarea "I need help with"
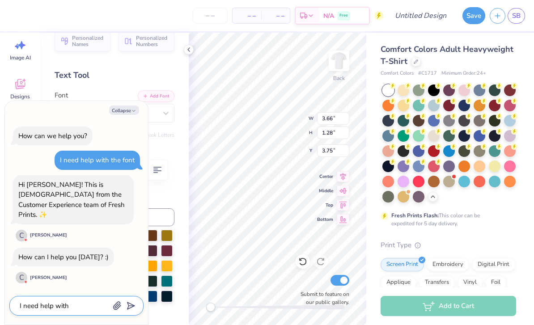
type textarea "x"
type textarea "I need help with t"
type textarea "x"
type textarea "I need help with th"
type textarea "x"
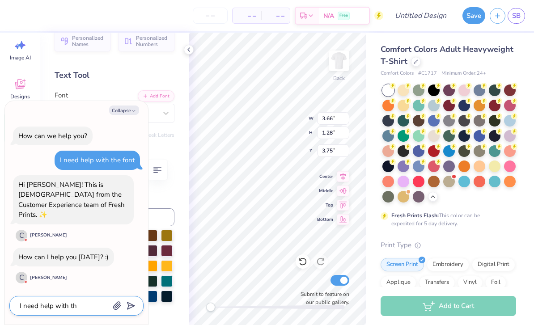
type textarea "I need help with the"
type textarea "x"
type textarea "I need help with the f"
type textarea "x"
type textarea "I need help with the fo"
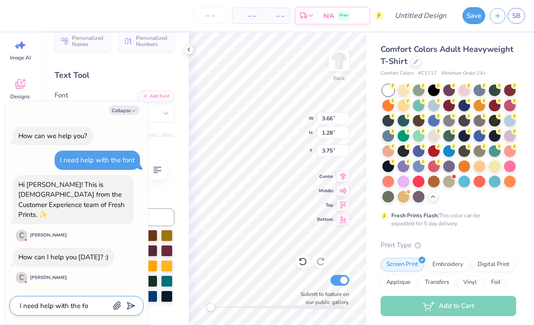
type textarea "x"
type textarea "I need help with the font"
type textarea "x"
type textarea "I need help with the fonts"
type textarea "x"
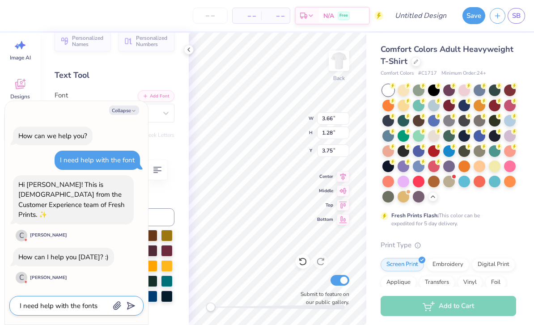
type textarea "I need help with the fonts"
type textarea "x"
type textarea "I need help with the fonts"
click at [132, 305] on icon "submit" at bounding box center [129, 306] width 13 height 13
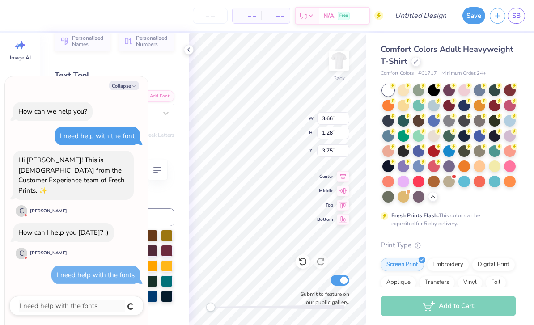
type textarea "x"
click at [132, 89] on icon "button" at bounding box center [133, 86] width 5 height 5
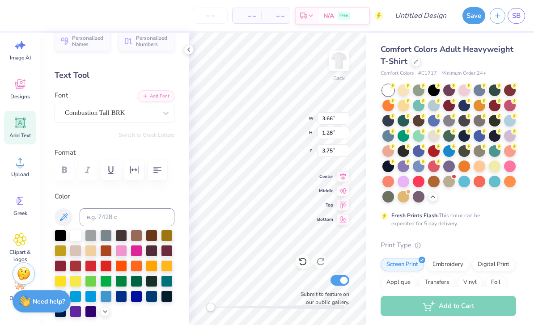
click at [131, 110] on div "Combustion Tall BRK" at bounding box center [111, 113] width 94 height 14
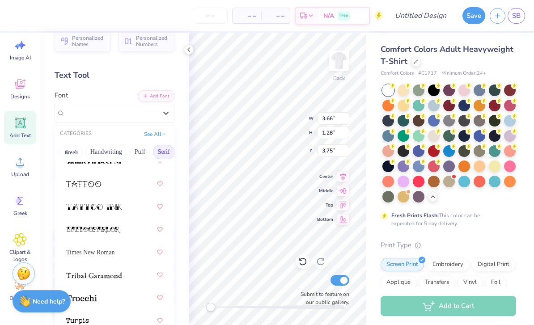
scroll to position [1554, 0]
click at [111, 251] on span "Times New Roman" at bounding box center [90, 252] width 48 height 9
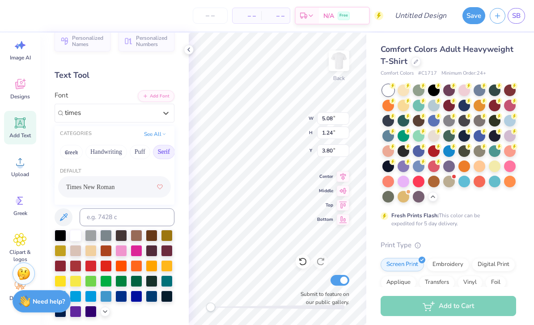
click at [135, 188] on div "Times New Roman" at bounding box center [114, 187] width 97 height 16
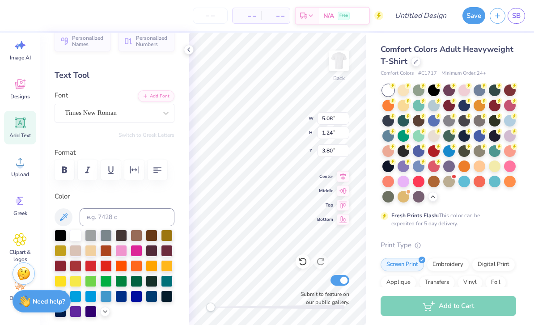
scroll to position [0, 0]
click at [376, 86] on div "Comfort Colors Adult Heavyweight T-Shirt Comfort Colors # C1717 Minimum Order: …" at bounding box center [450, 275] width 168 height 485
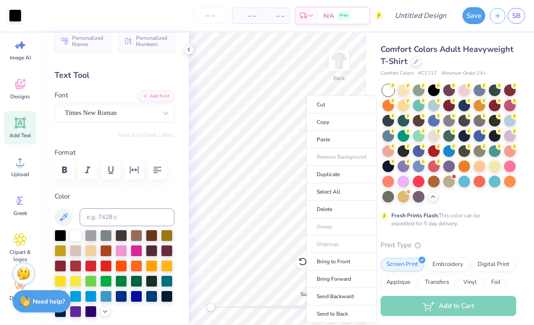
click at [371, 75] on div "Comfort Colors Adult Heavyweight T-Shirt Comfort Colors # C1717 Minimum Order: …" at bounding box center [450, 275] width 168 height 485
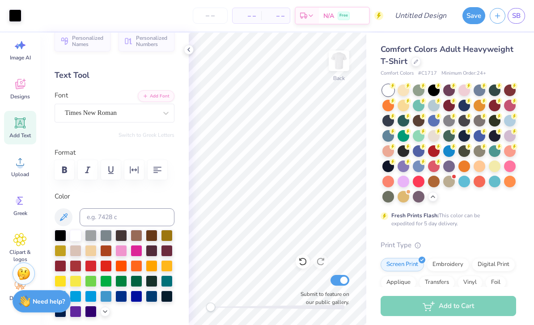
click at [55, 298] on strong "Need help?" at bounding box center [49, 302] width 32 height 9
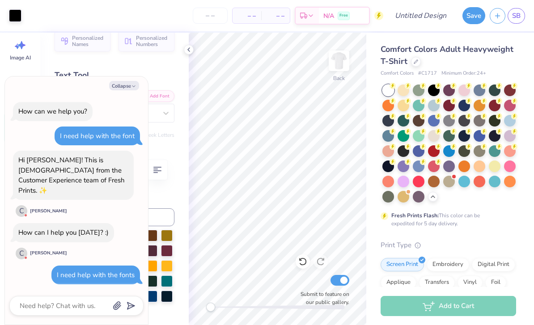
click at [132, 89] on icon "button" at bounding box center [133, 86] width 5 height 5
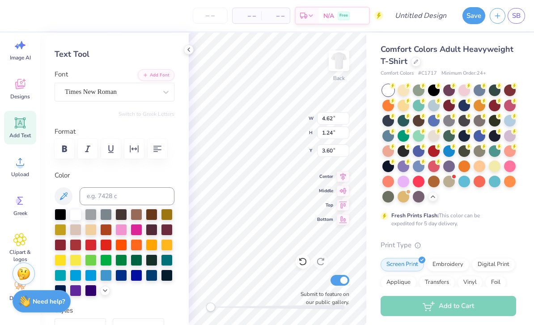
scroll to position [38, 0]
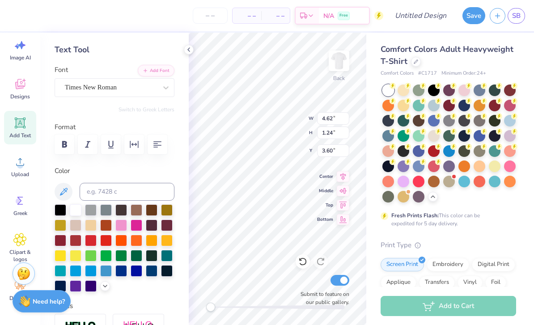
click at [77, 290] on div at bounding box center [76, 287] width 12 height 12
click at [75, 288] on div at bounding box center [76, 287] width 12 height 12
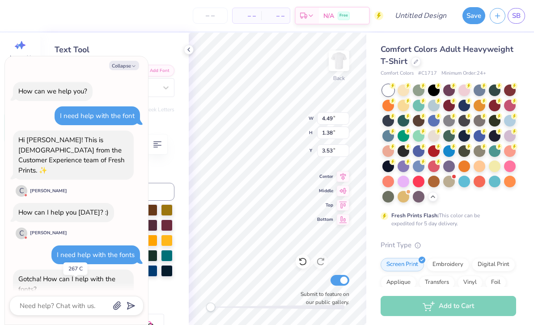
scroll to position [20, 0]
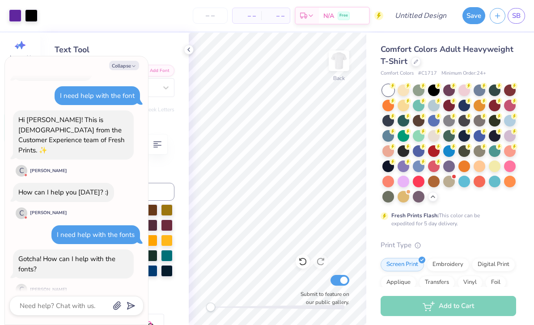
click at [336, 64] on img at bounding box center [339, 61] width 18 height 18
click at [333, 68] on img at bounding box center [339, 61] width 18 height 18
click at [113, 62] on button "Collapse" at bounding box center [124, 65] width 30 height 9
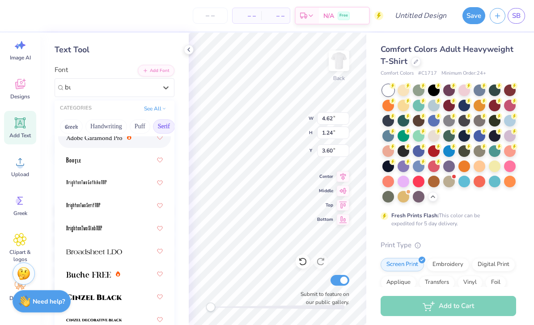
scroll to position [0, 0]
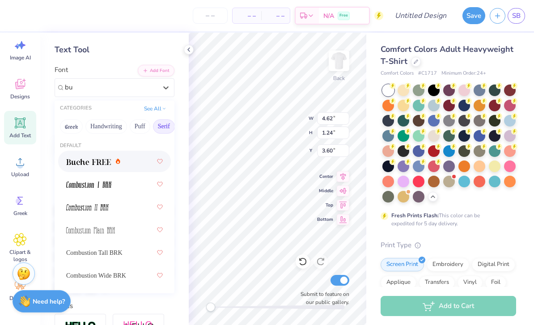
click at [79, 160] on img at bounding box center [88, 162] width 45 height 6
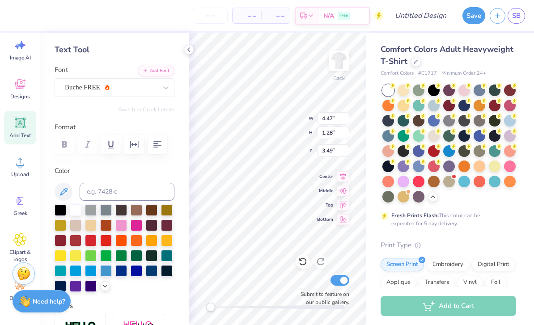
click at [140, 82] on div "Buche FREE" at bounding box center [111, 88] width 94 height 14
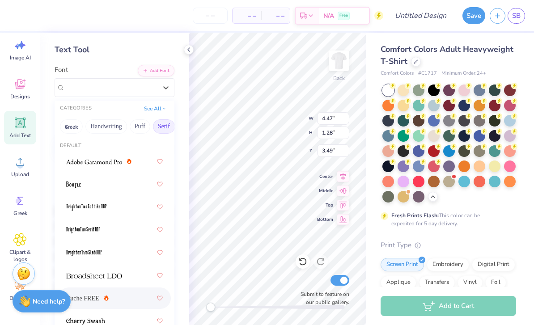
click at [374, 65] on div "Comfort Colors Adult Heavyweight T-Shirt Comfort Colors # C1717 Minimum Order: …" at bounding box center [450, 275] width 168 height 485
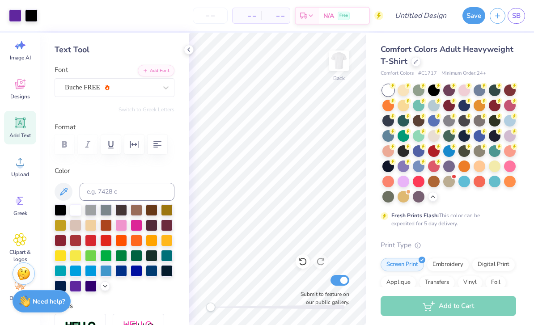
scroll to position [17, 0]
click at [16, 88] on icon at bounding box center [20, 84] width 10 height 10
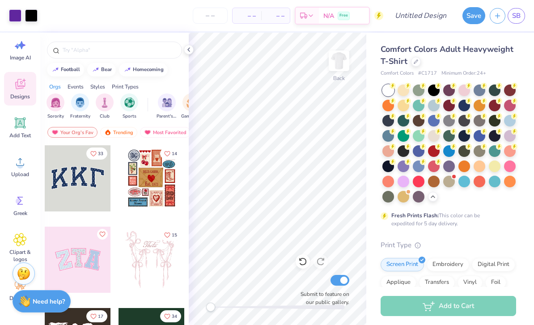
click at [81, 108] on img "filter for Fraternity" at bounding box center [80, 103] width 10 height 10
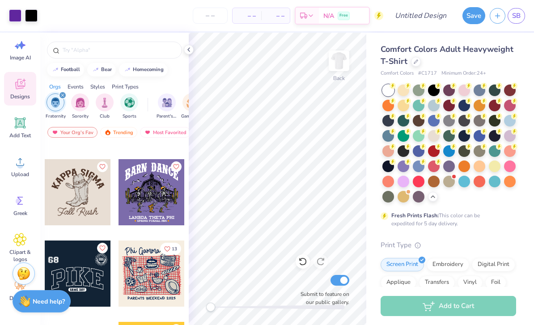
scroll to position [1941, 0]
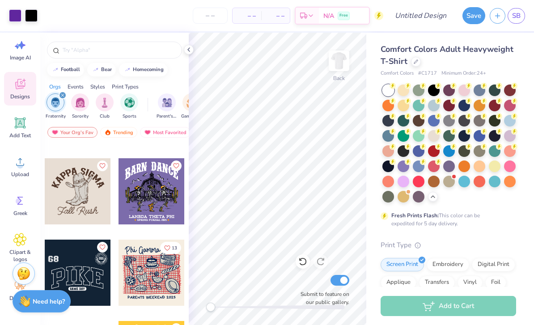
click at [87, 202] on div at bounding box center [78, 191] width 66 height 66
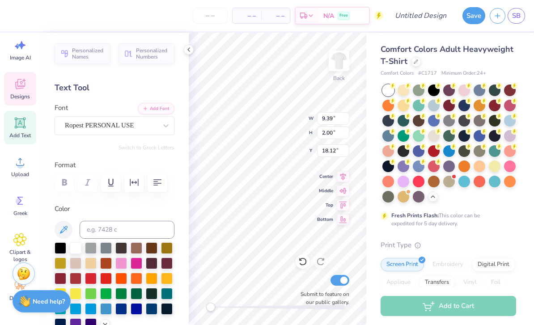
scroll to position [0, 1]
click at [374, 184] on div "Comfort Colors Adult Heavyweight T-Shirt Comfort Colors # C1717 Minimum Order: …" at bounding box center [450, 275] width 168 height 485
click at [526, 77] on div "Comfort Colors Adult Heavyweight T-Shirt Comfort Colors # C1717 Minimum Order: …" at bounding box center [450, 275] width 168 height 485
click at [20, 14] on div at bounding box center [15, 15] width 13 height 13
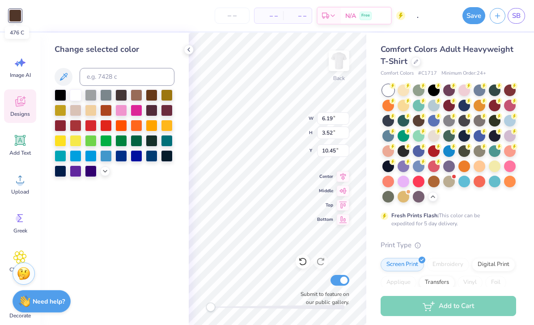
click at [512, 18] on span "SB" at bounding box center [516, 16] width 9 height 10
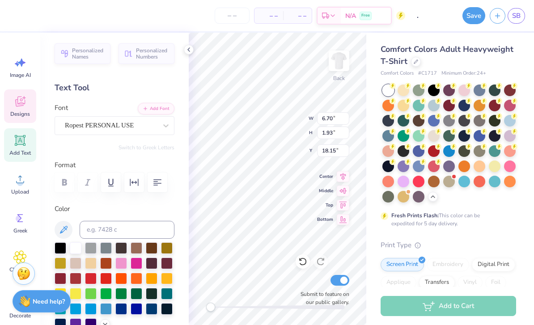
scroll to position [0, 1]
click at [391, 219] on strong "Fresh Prints Flash:" at bounding box center [414, 215] width 47 height 7
click at [380, 188] on div "Comfort Colors Adult Heavyweight T-Shirt Comfort Colors # C1717 Minimum Order: …" at bounding box center [450, 275] width 168 height 485
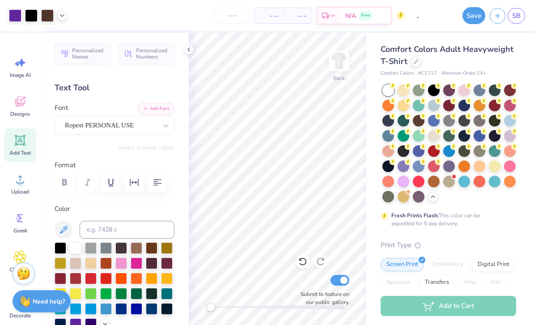
click at [298, 267] on div at bounding box center [303, 262] width 14 height 14
click at [298, 266] on div at bounding box center [303, 262] width 14 height 14
click at [304, 260] on icon at bounding box center [302, 261] width 9 height 9
click at [302, 259] on icon at bounding box center [302, 261] width 9 height 9
click at [302, 259] on icon at bounding box center [303, 262] width 8 height 8
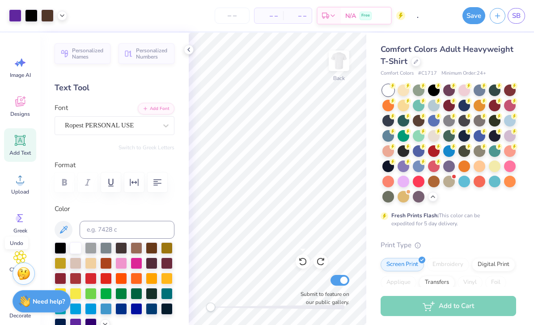
click at [304, 262] on icon at bounding box center [302, 261] width 9 height 9
click at [306, 262] on icon at bounding box center [303, 262] width 8 height 8
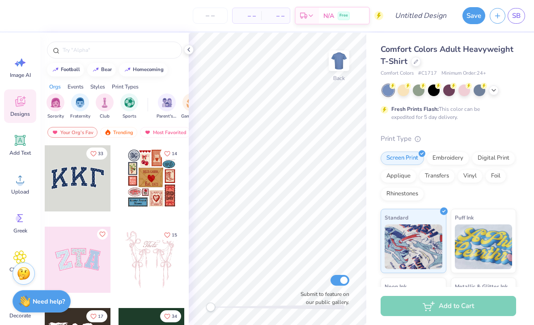
click at [491, 89] on icon at bounding box center [493, 90] width 7 height 7
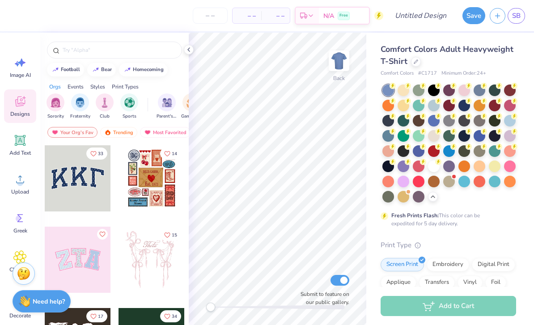
click at [434, 167] on div at bounding box center [434, 167] width 12 height 12
click at [23, 147] on div "Add Text" at bounding box center [20, 145] width 32 height 34
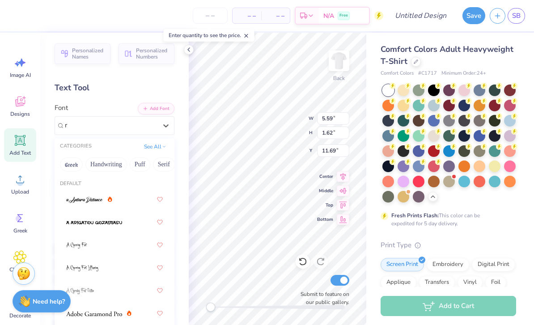
type input "r"
click at [303, 262] on icon at bounding box center [302, 261] width 9 height 9
